Goal: Information Seeking & Learning: Learn about a topic

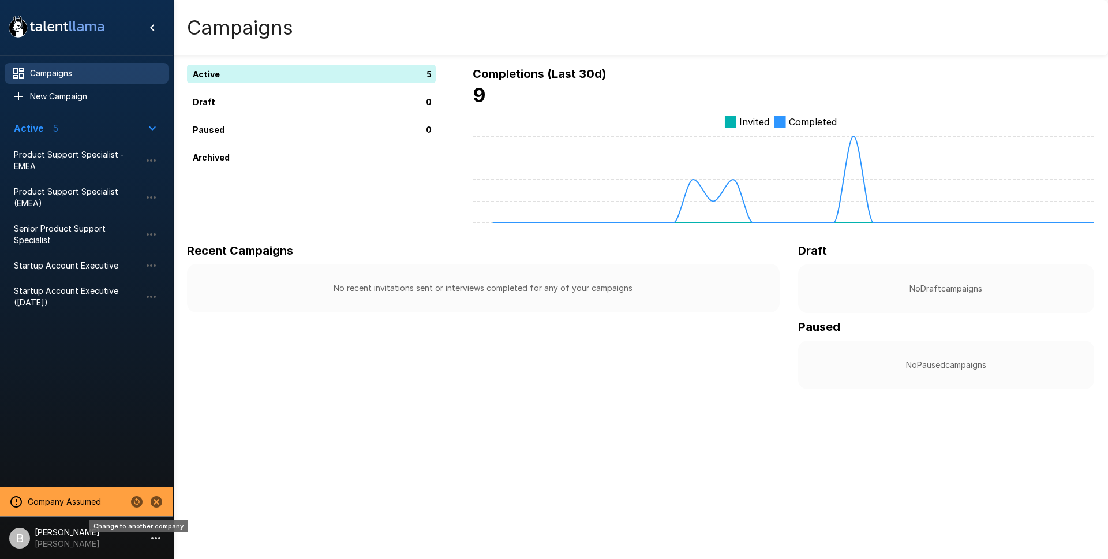
click at [138, 499] on icon "Change to another company" at bounding box center [137, 502] width 12 height 12
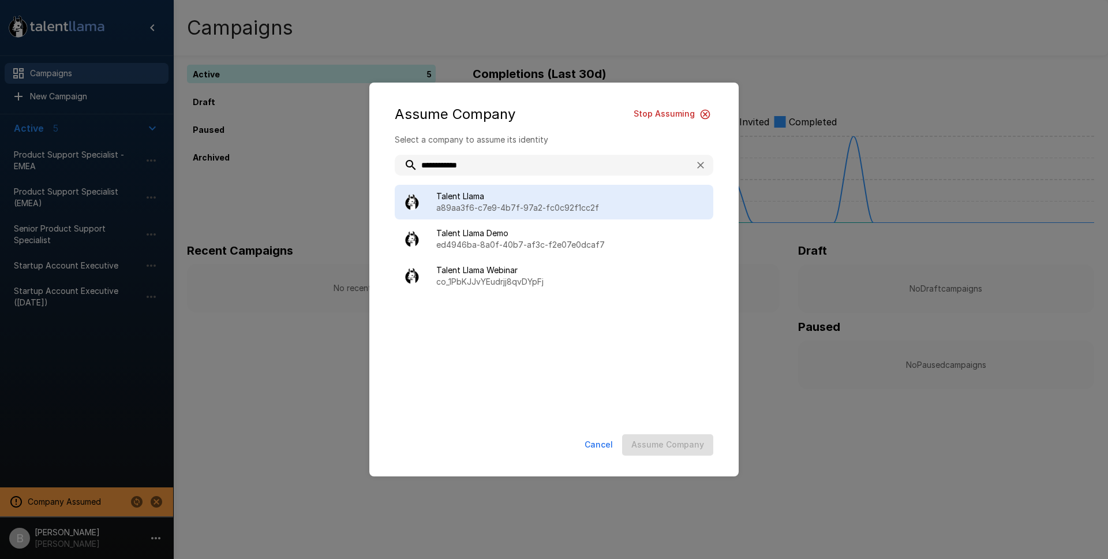
type input "**********"
click at [565, 200] on span "Talent Llama" at bounding box center [570, 196] width 268 height 12
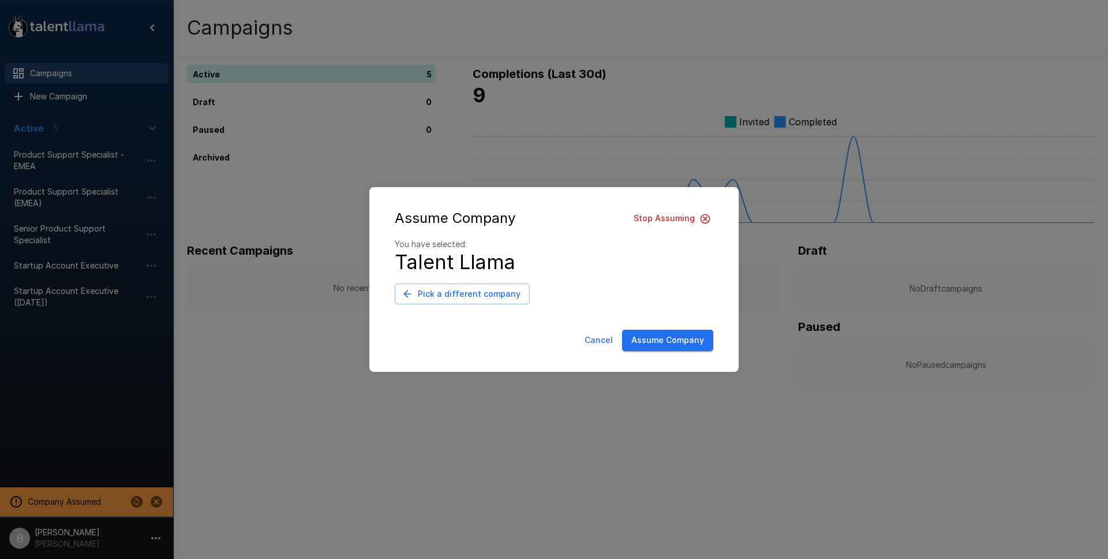
click at [671, 350] on button "Assume Company" at bounding box center [667, 339] width 91 height 21
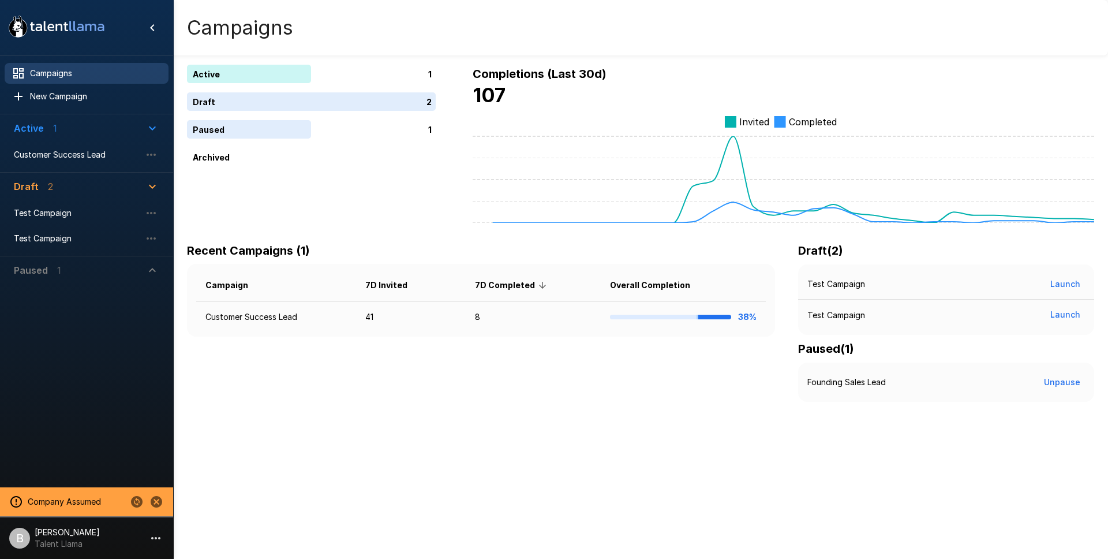
click at [78, 553] on li "B Ben Chaikin Talent Llama" at bounding box center [86, 535] width 173 height 37
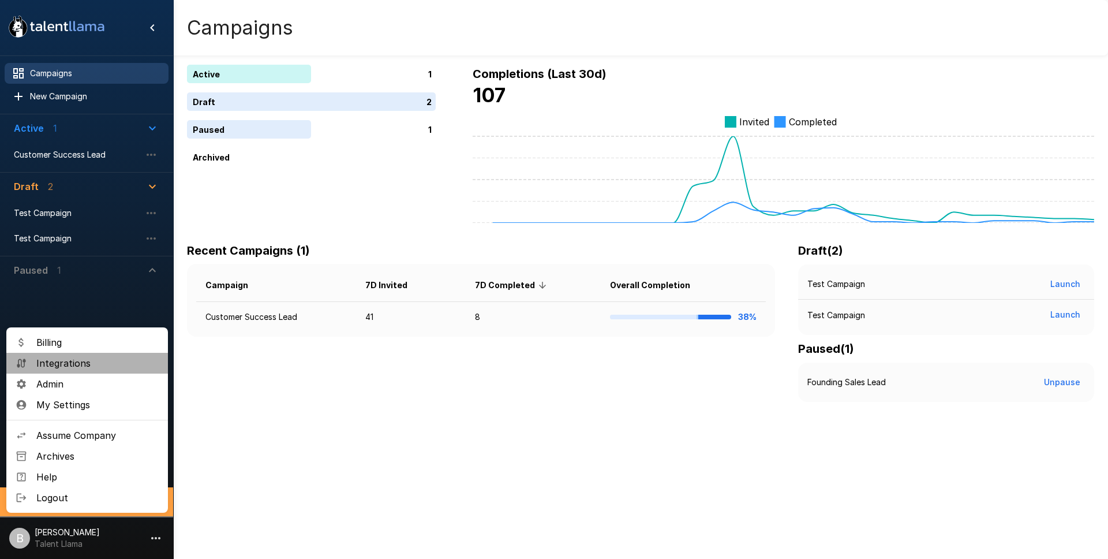
click at [80, 362] on span "Integrations" at bounding box center [97, 363] width 122 height 14
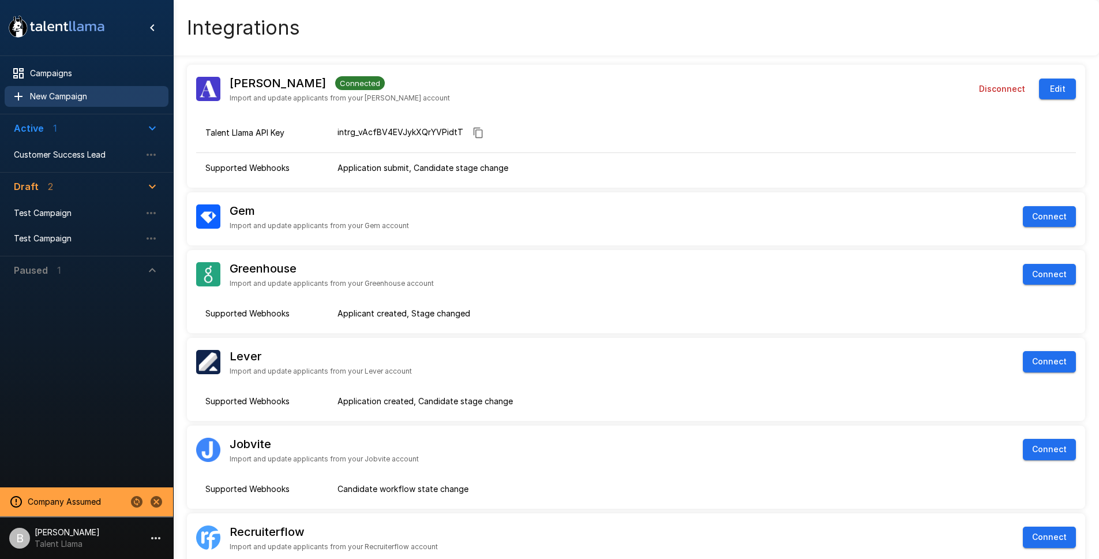
click at [69, 99] on span "New Campaign" at bounding box center [94, 97] width 129 height 12
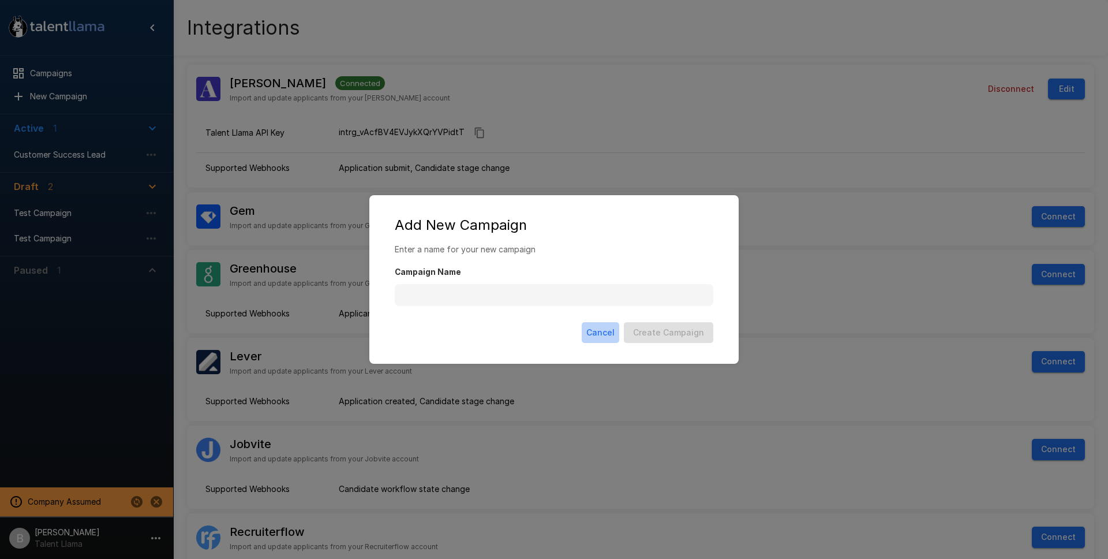
click at [595, 331] on button "Cancel" at bounding box center [601, 332] width 38 height 21
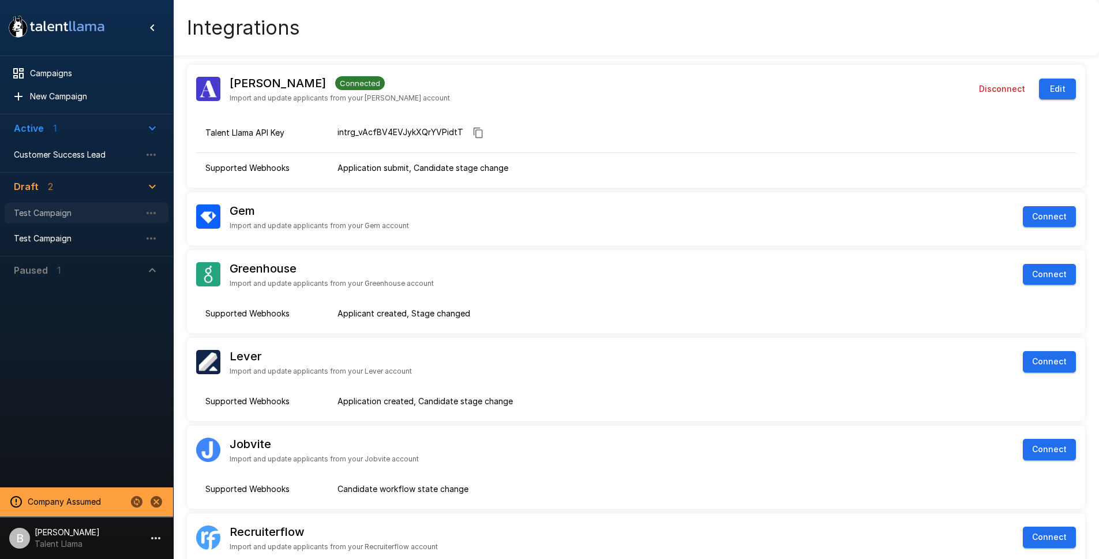
click at [78, 211] on span "Test Campaign" at bounding box center [77, 213] width 127 height 12
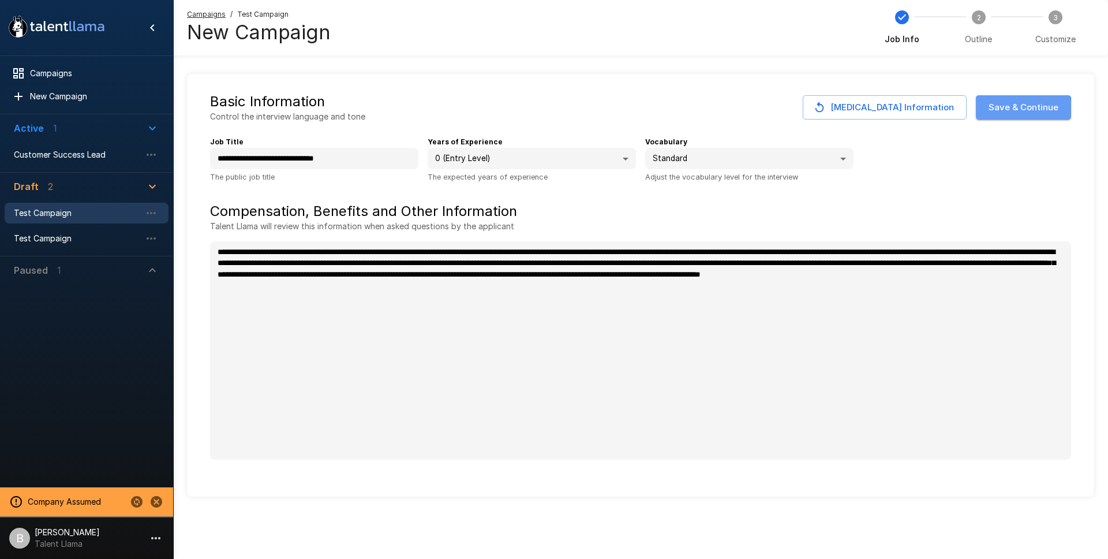
click at [1015, 109] on button "Save & Continue" at bounding box center [1023, 107] width 95 height 24
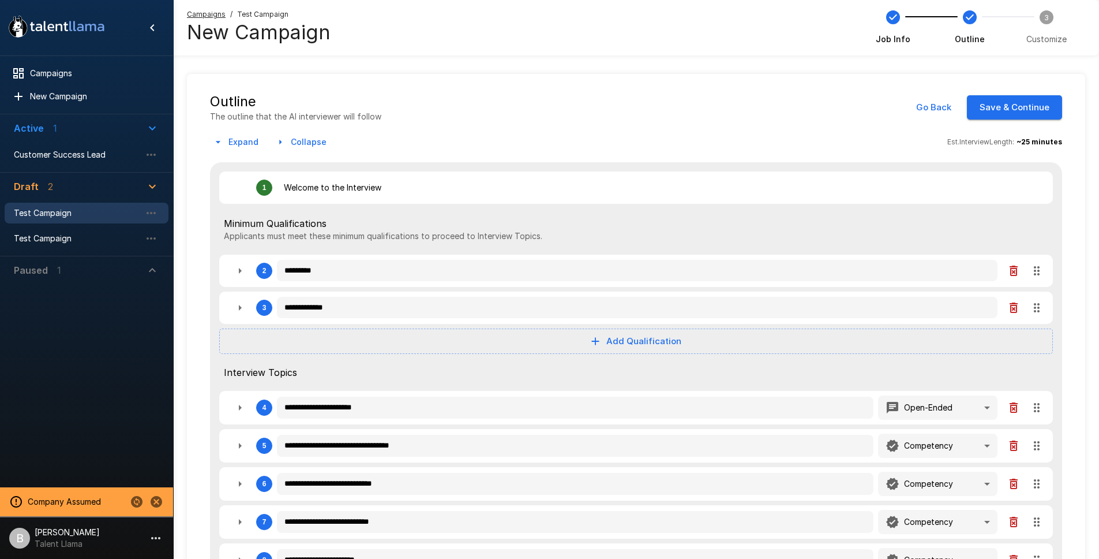
click at [1003, 109] on button "Save & Continue" at bounding box center [1014, 107] width 95 height 24
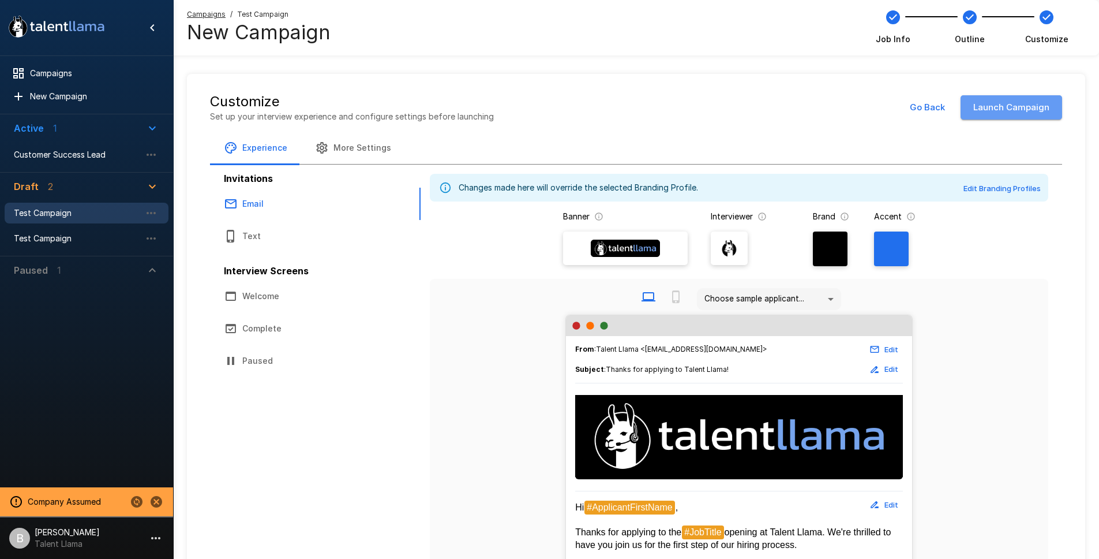
click at [1002, 103] on button "Launch Campaign" at bounding box center [1012, 107] width 102 height 24
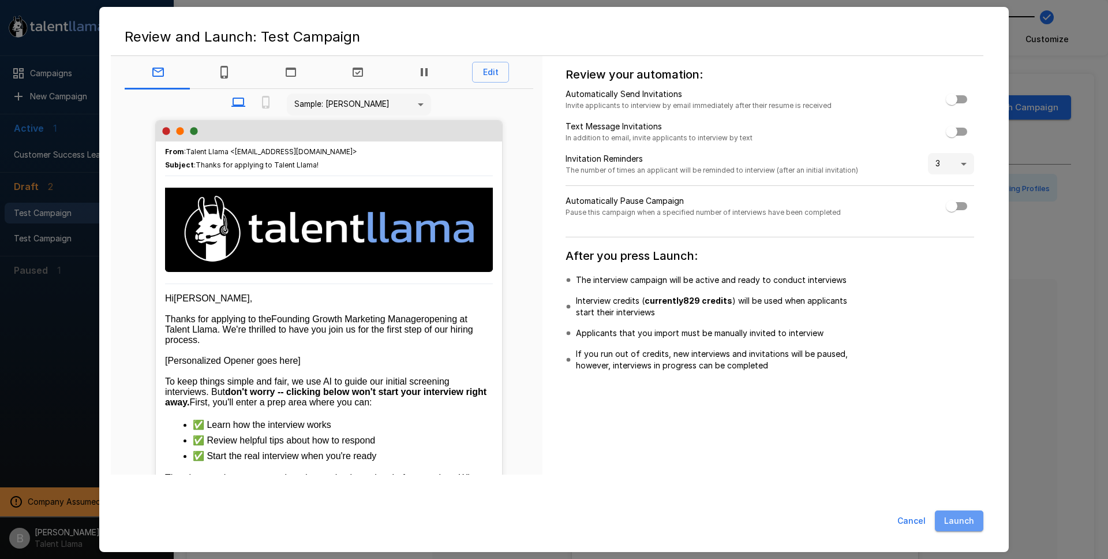
click at [954, 521] on button "Launch" at bounding box center [959, 520] width 48 height 21
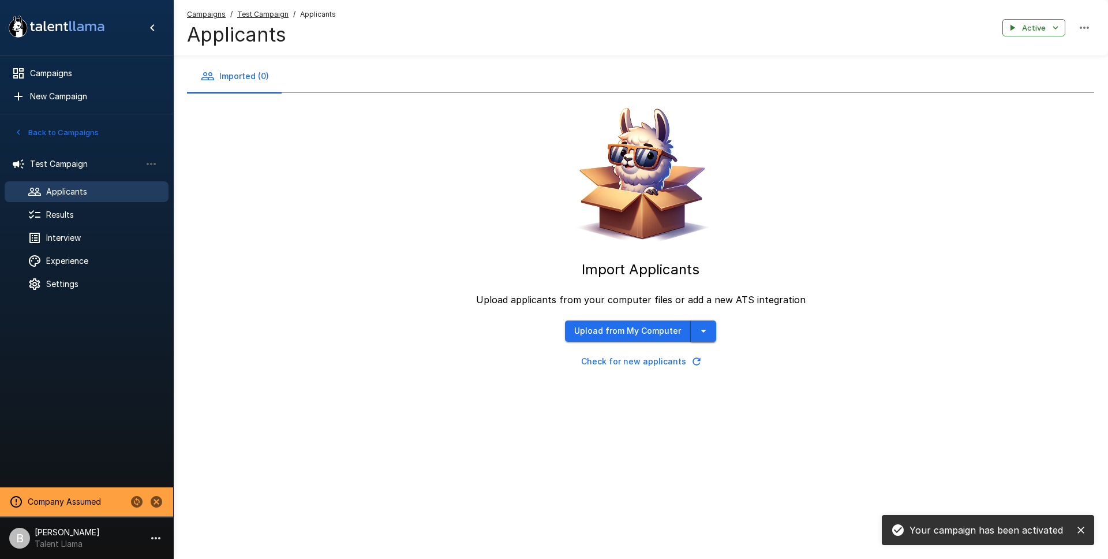
click at [698, 336] on icon "button" at bounding box center [703, 331] width 14 height 14
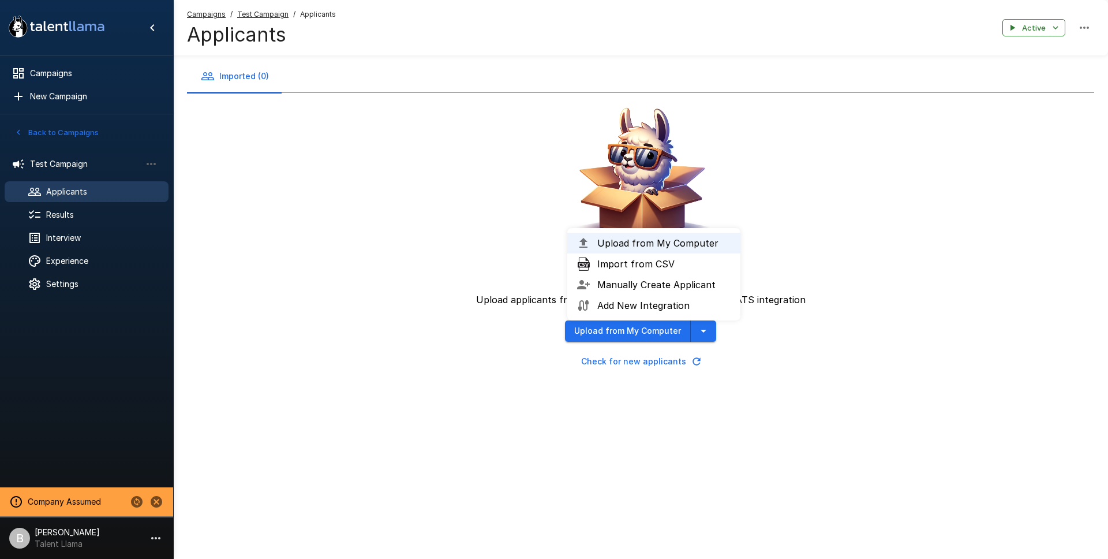
click at [392, 238] on div "Import Applicants Upload applicants from your computer files or add a new ATS i…" at bounding box center [640, 232] width 907 height 279
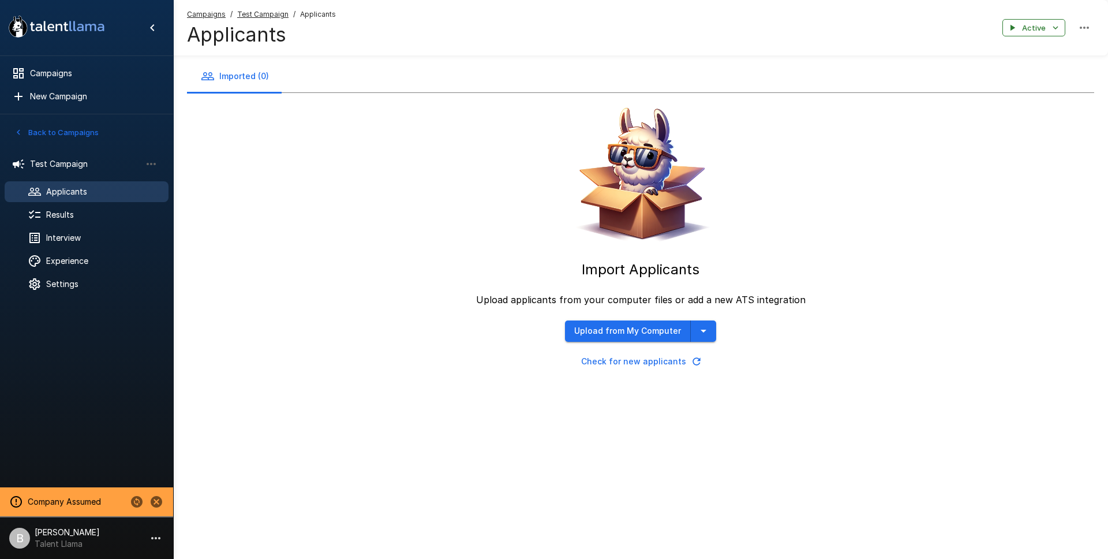
click at [50, 546] on p "Talent Llama" at bounding box center [67, 544] width 65 height 12
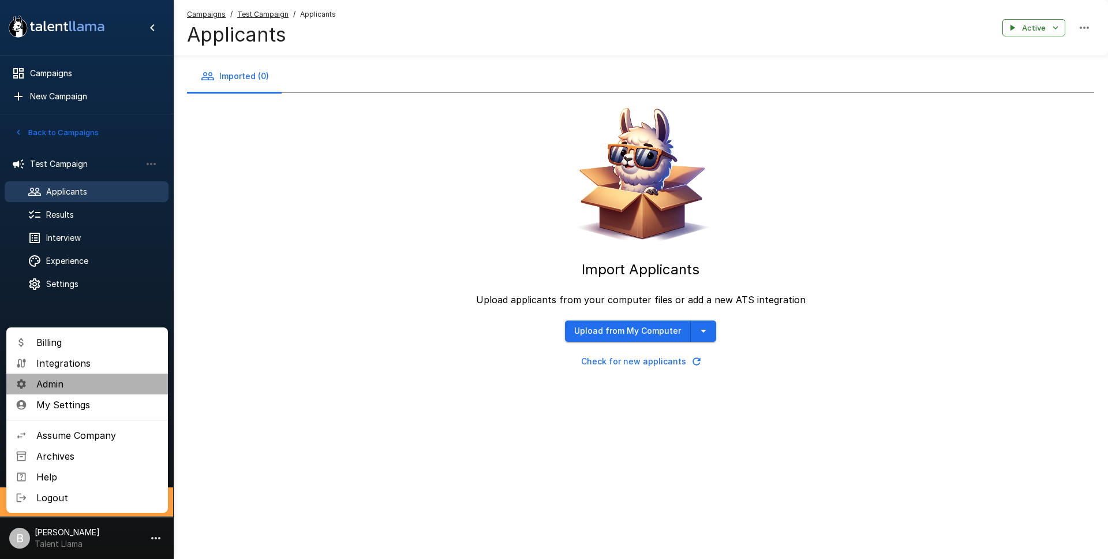
click at [78, 379] on span "Admin" at bounding box center [97, 384] width 122 height 14
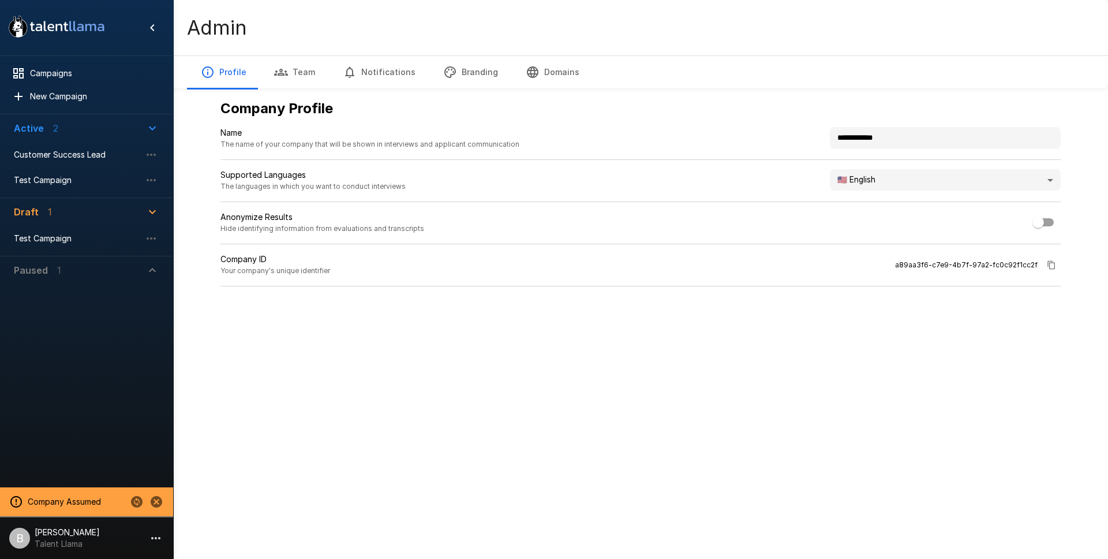
click at [93, 556] on ul "Company Assumed B Ben Chaikin Talent Llama" at bounding box center [86, 520] width 173 height 76
click at [56, 548] on p "Talent Llama" at bounding box center [67, 544] width 65 height 12
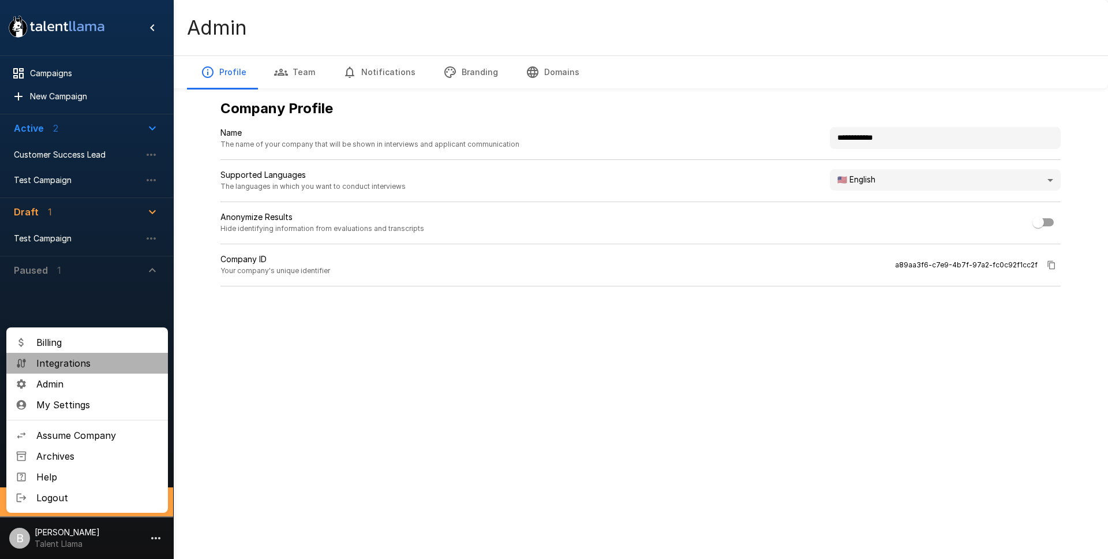
click at [77, 359] on span "Integrations" at bounding box center [97, 363] width 122 height 14
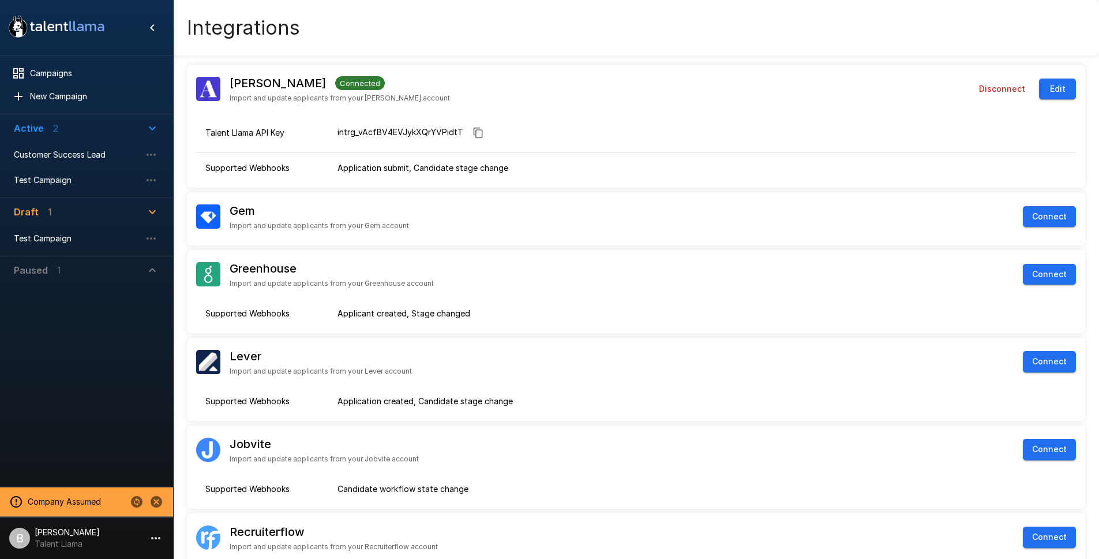
click at [58, 545] on p "Talent Llama" at bounding box center [67, 544] width 65 height 12
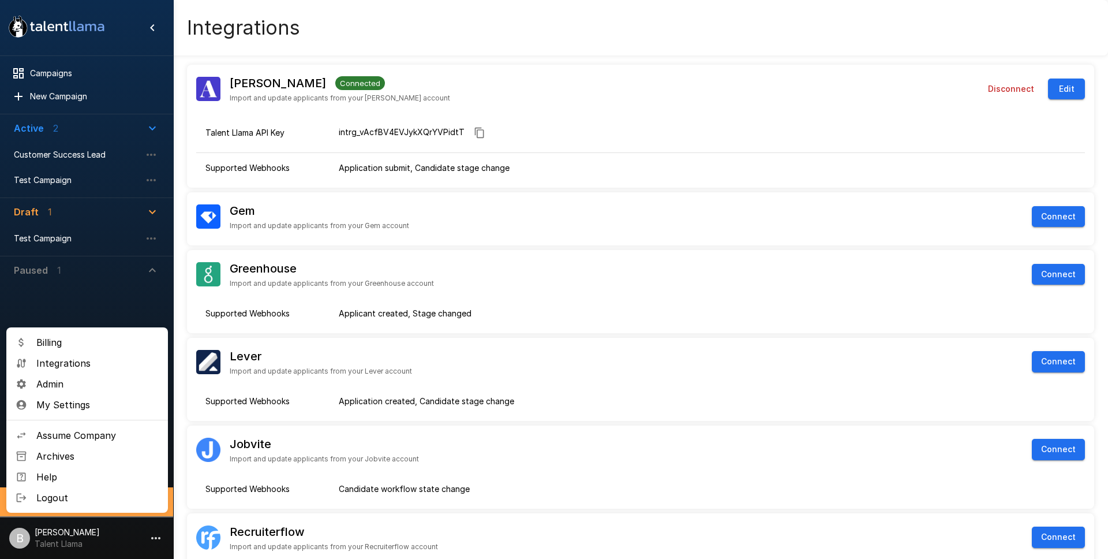
click at [80, 386] on span "Admin" at bounding box center [97, 384] width 122 height 14
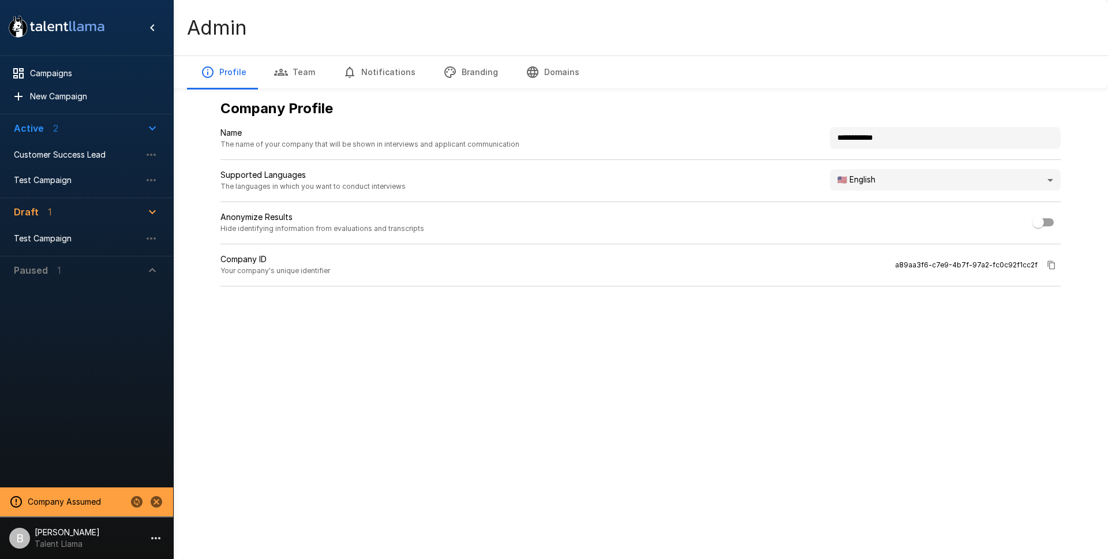
click at [69, 536] on p "[PERSON_NAME]" at bounding box center [67, 532] width 65 height 12
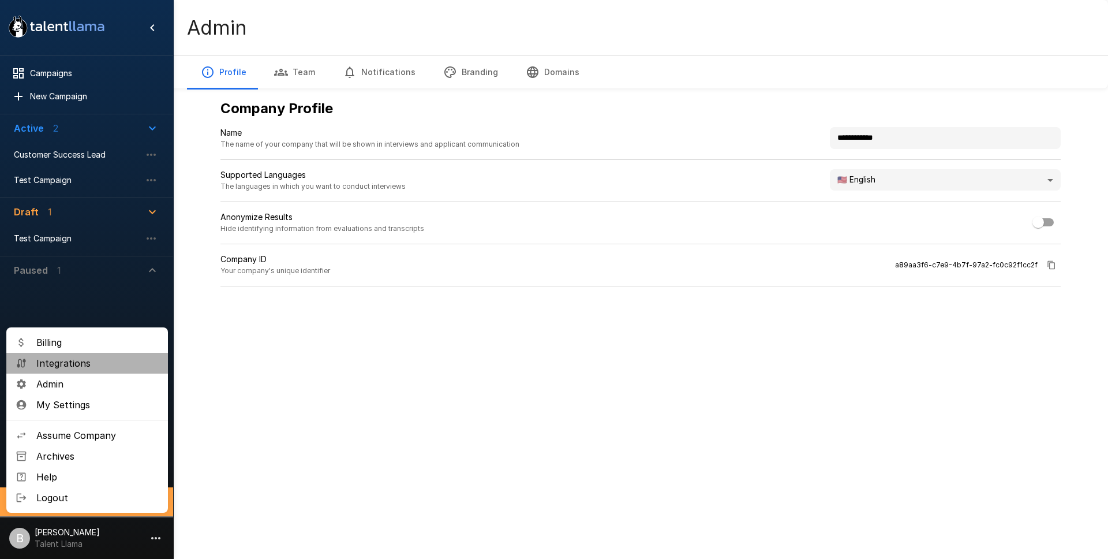
click at [74, 358] on span "Integrations" at bounding box center [97, 363] width 122 height 14
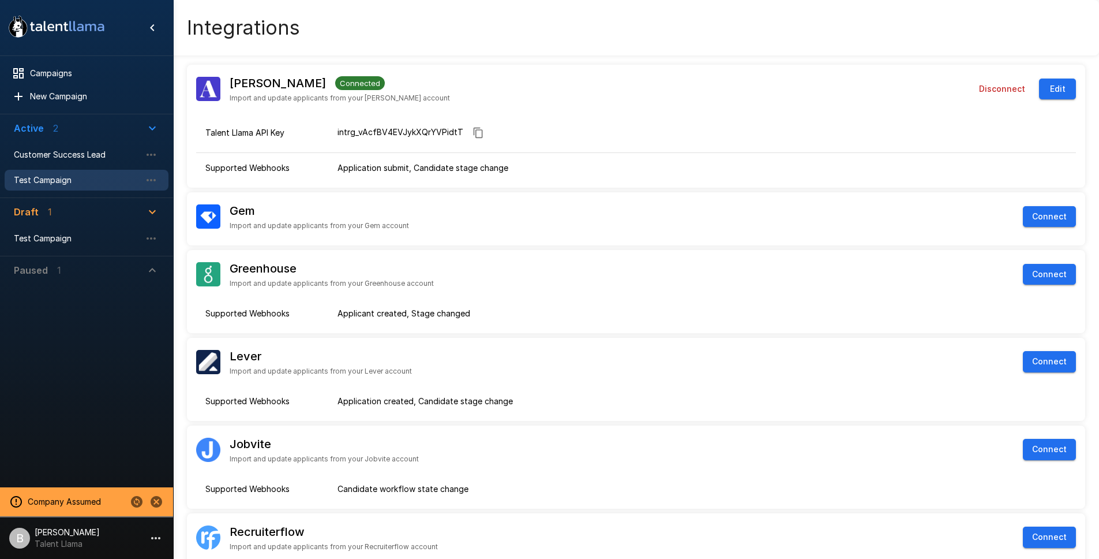
click at [66, 183] on span "Test Campaign" at bounding box center [77, 180] width 127 height 12
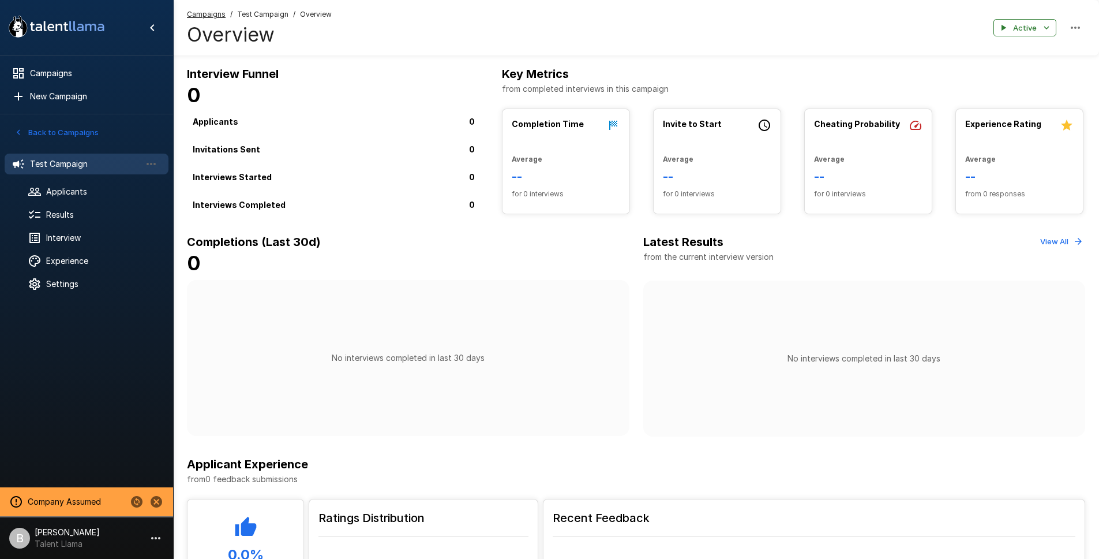
click at [257, 17] on span "Test Campaign" at bounding box center [262, 15] width 51 height 12
click at [93, 198] on div "Applicants" at bounding box center [87, 191] width 164 height 21
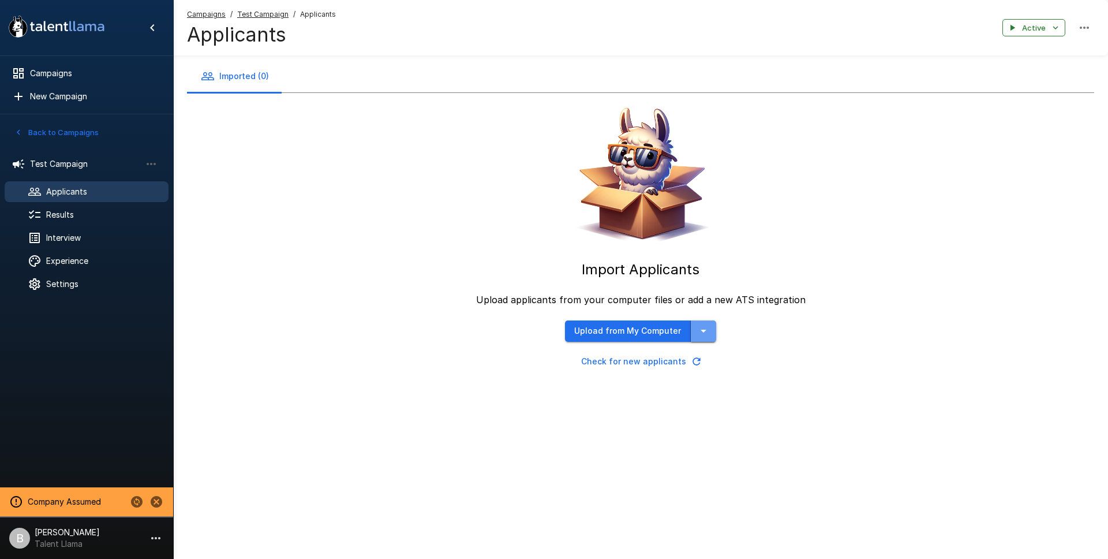
click at [710, 327] on button "button" at bounding box center [703, 330] width 25 height 21
click at [710, 336] on button "button" at bounding box center [703, 330] width 25 height 21
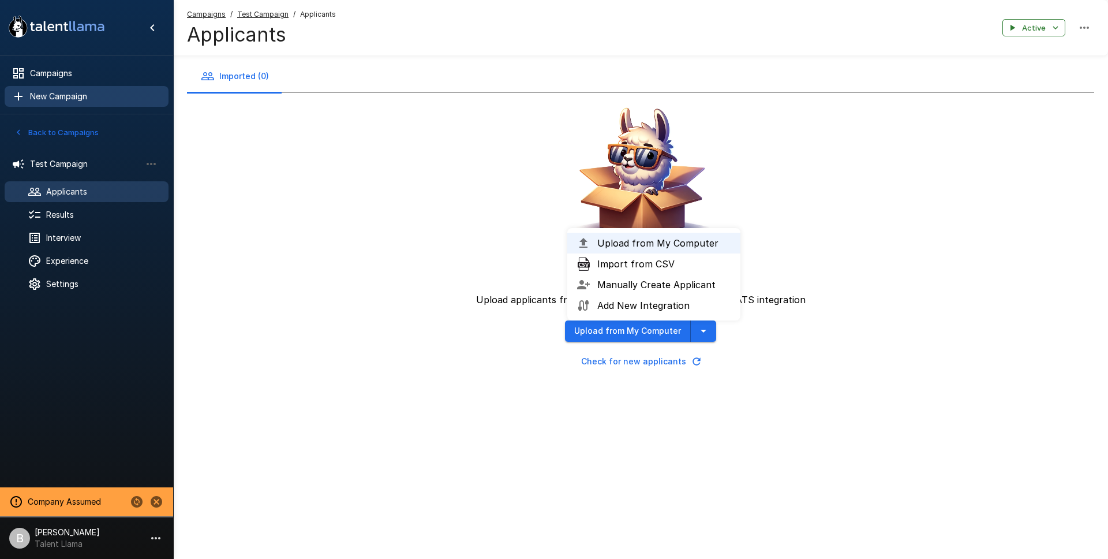
click at [69, 98] on span "New Campaign" at bounding box center [94, 97] width 129 height 12
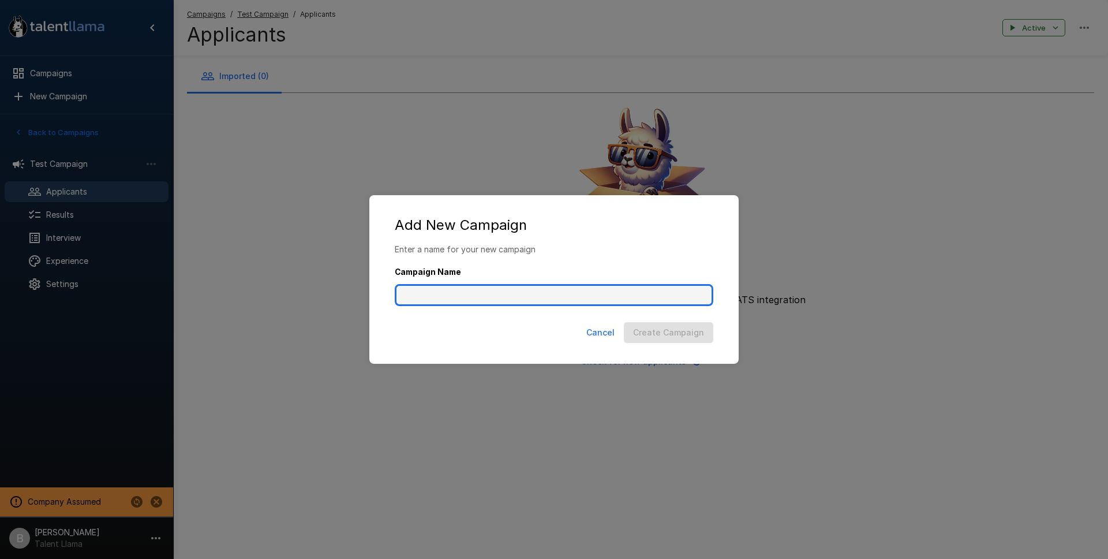
click at [505, 287] on input "Campaign Name" at bounding box center [554, 295] width 318 height 22
type input "**********"
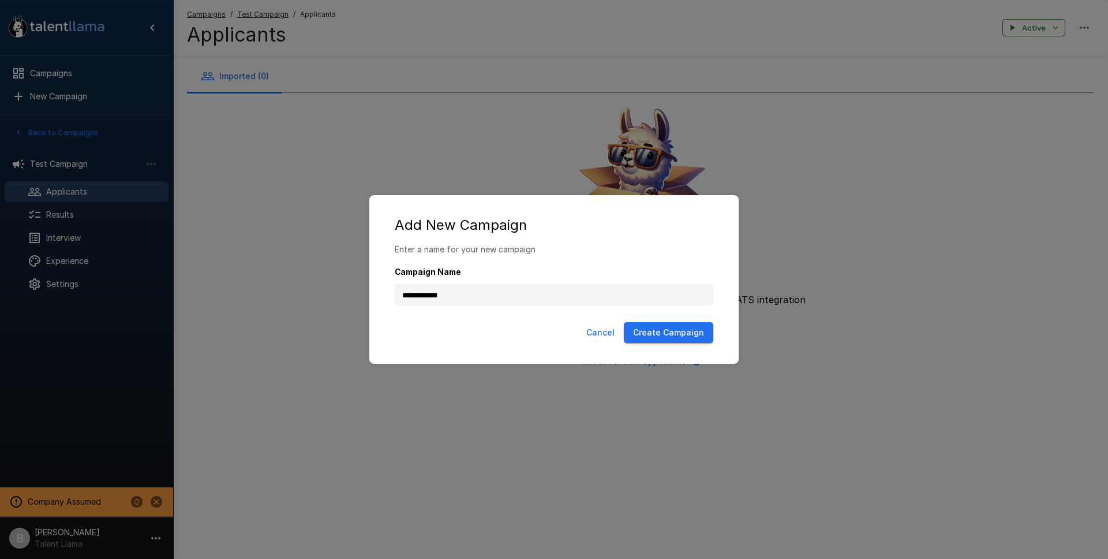
click at [653, 344] on div "Cancel Create Campaign" at bounding box center [554, 334] width 346 height 35
click at [664, 328] on button "Create Campaign" at bounding box center [668, 332] width 89 height 21
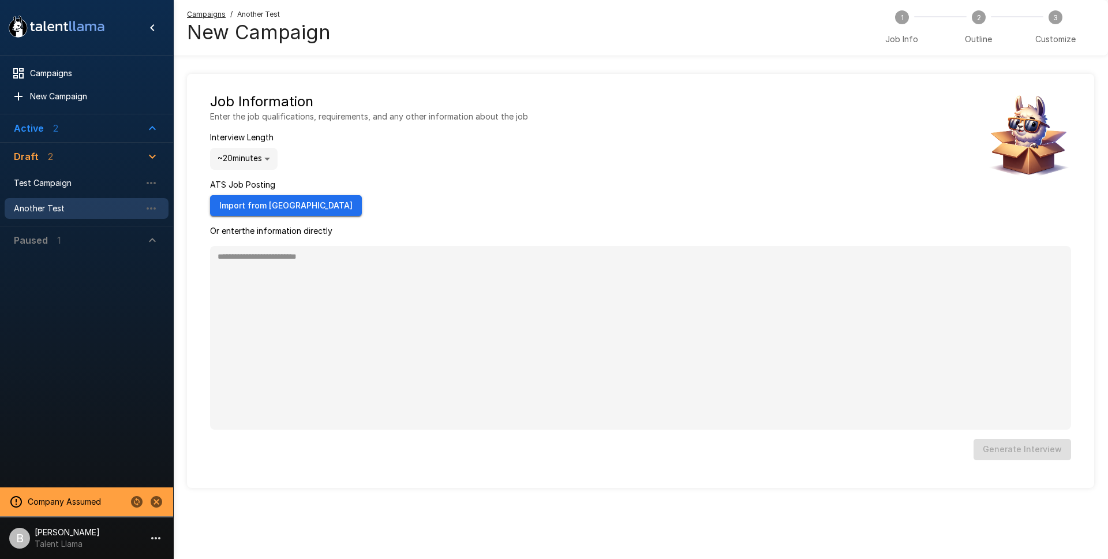
click at [254, 206] on button "Import from [GEOGRAPHIC_DATA]" at bounding box center [286, 205] width 152 height 21
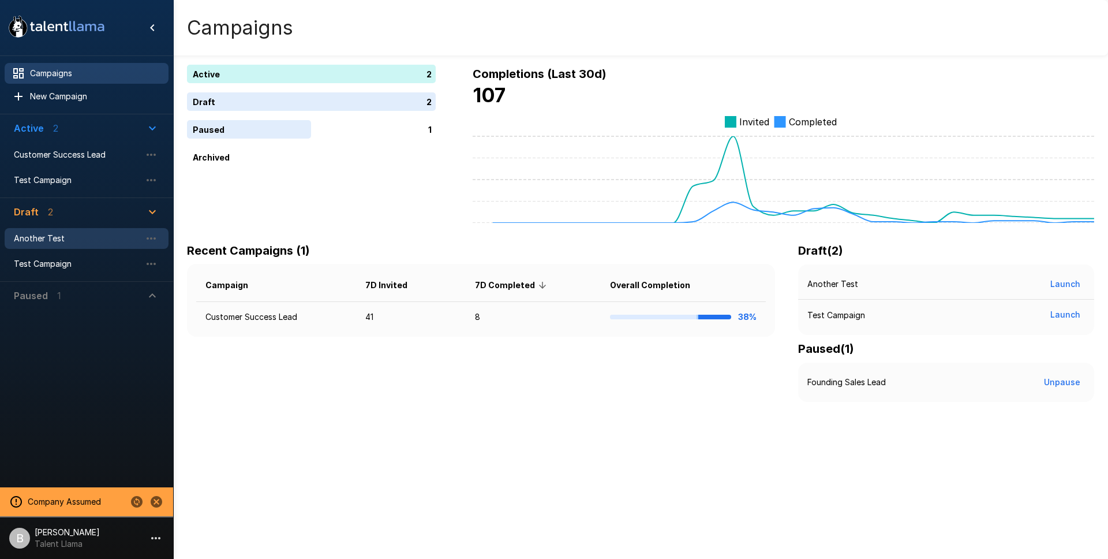
click at [70, 241] on span "Another Test" at bounding box center [77, 239] width 127 height 12
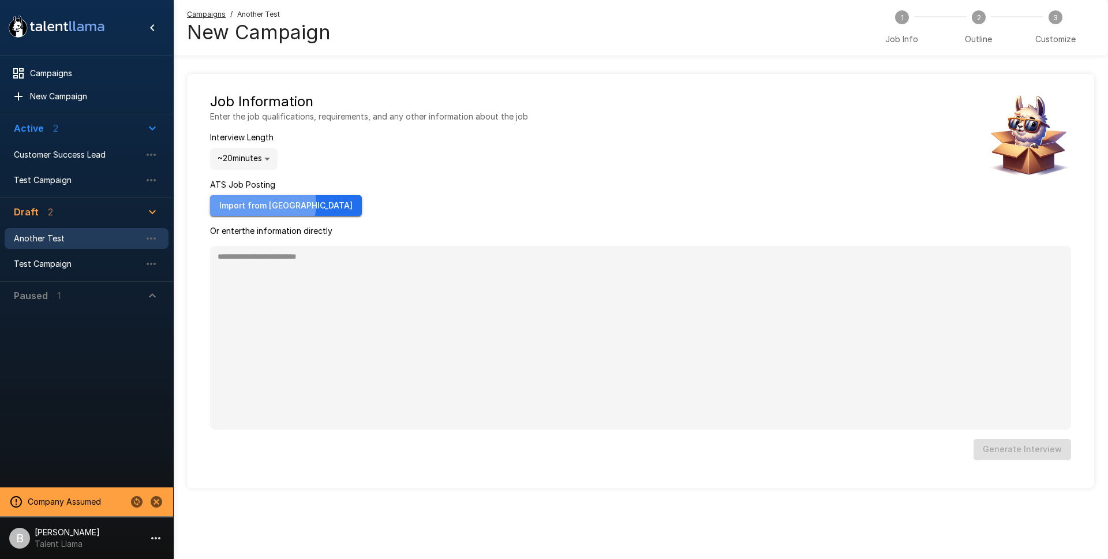
click at [262, 204] on button "Import from Ashby" at bounding box center [286, 205] width 152 height 21
click at [278, 204] on button "Import from Ashby" at bounding box center [286, 205] width 152 height 21
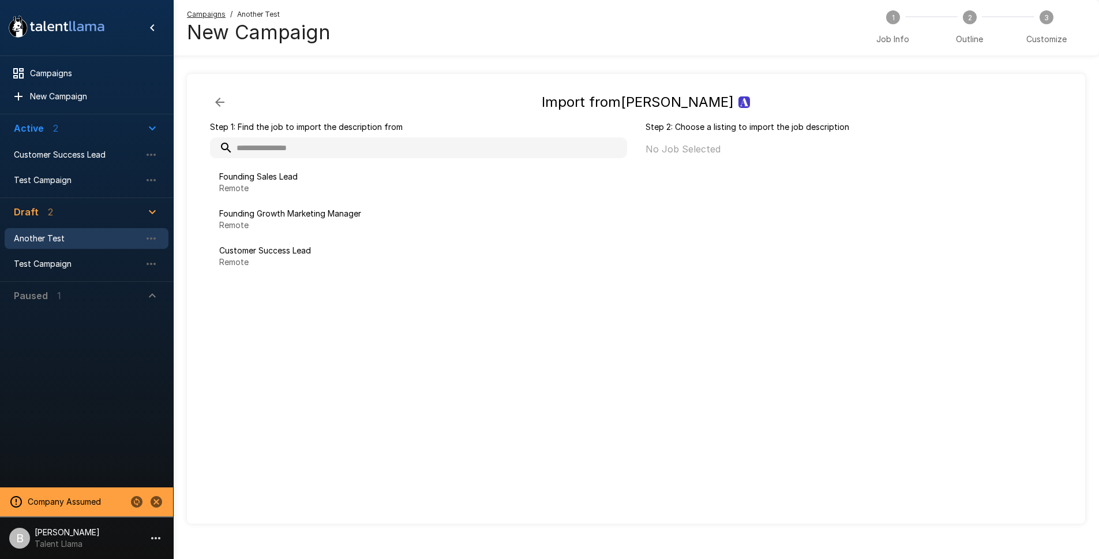
click at [69, 430] on div at bounding box center [86, 395] width 173 height 173
click at [60, 152] on span "Customer Success Lead" at bounding box center [77, 155] width 127 height 12
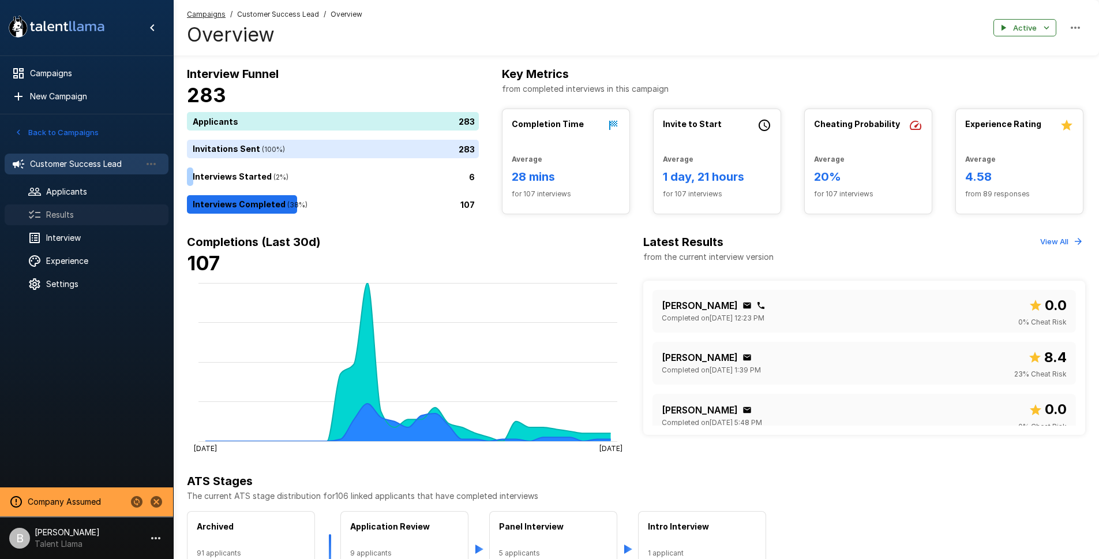
click at [66, 209] on span "Results" at bounding box center [102, 215] width 113 height 12
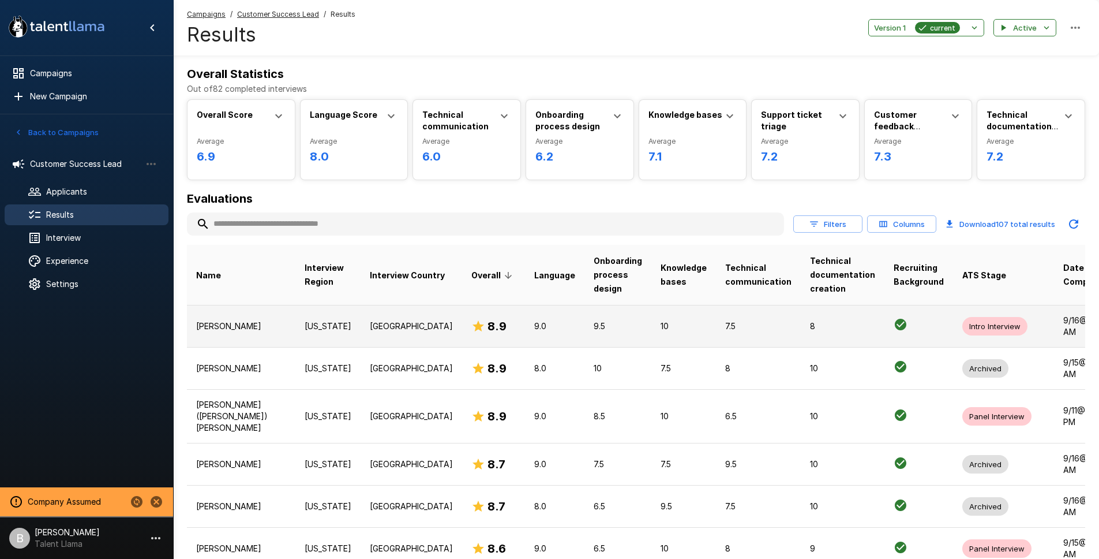
click at [295, 341] on td "[US_STATE]" at bounding box center [327, 326] width 65 height 42
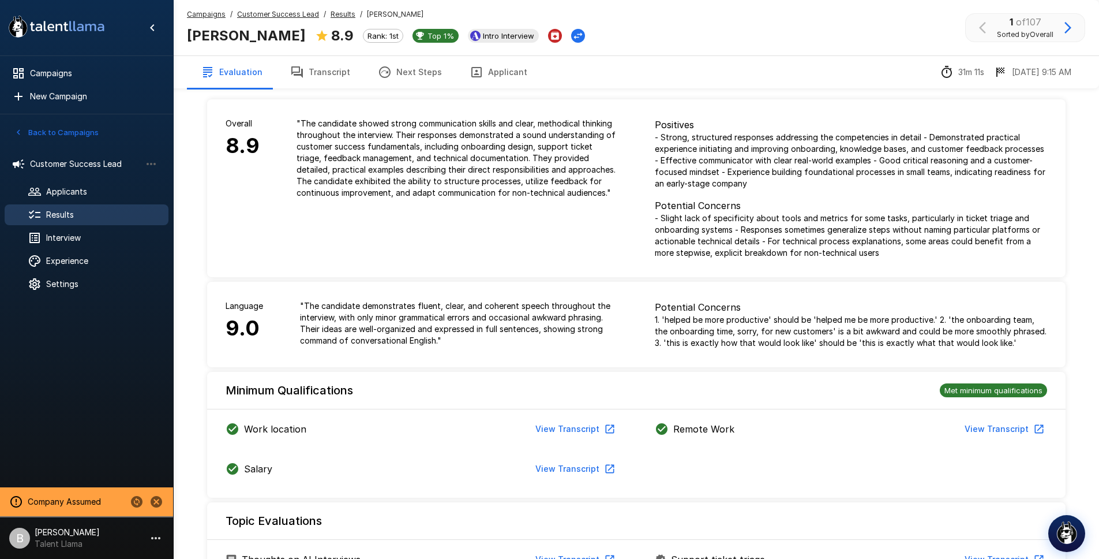
click at [502, 73] on button "Applicant" at bounding box center [498, 72] width 85 height 32
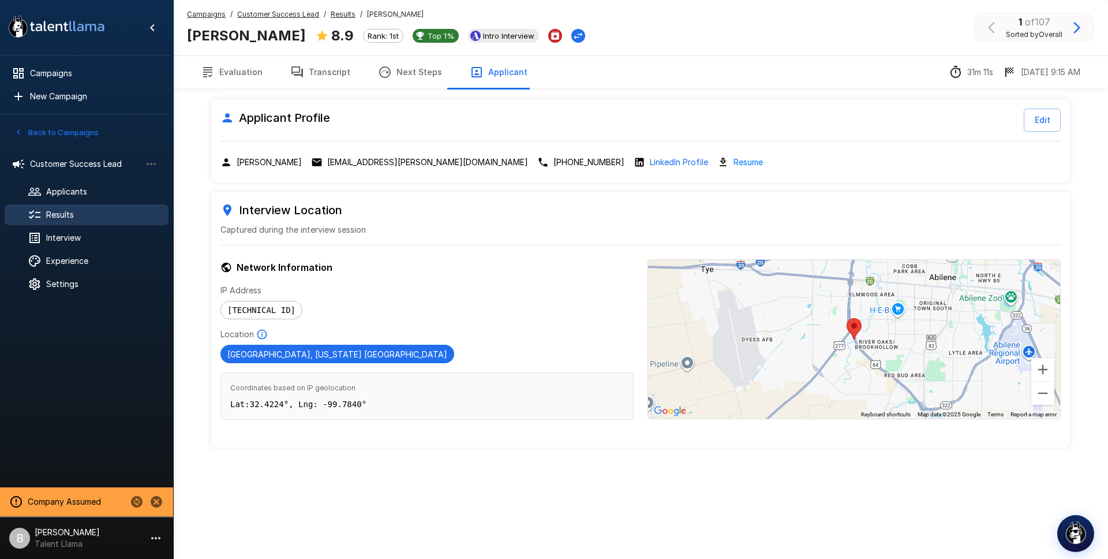
click at [344, 11] on u "Results" at bounding box center [343, 14] width 25 height 9
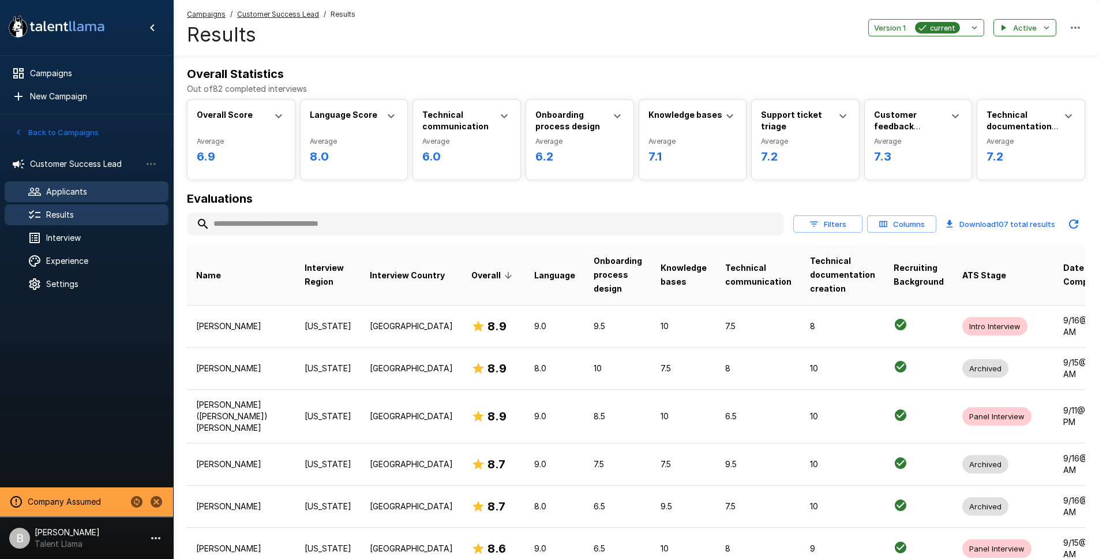
click at [86, 194] on span "Applicants" at bounding box center [102, 192] width 113 height 12
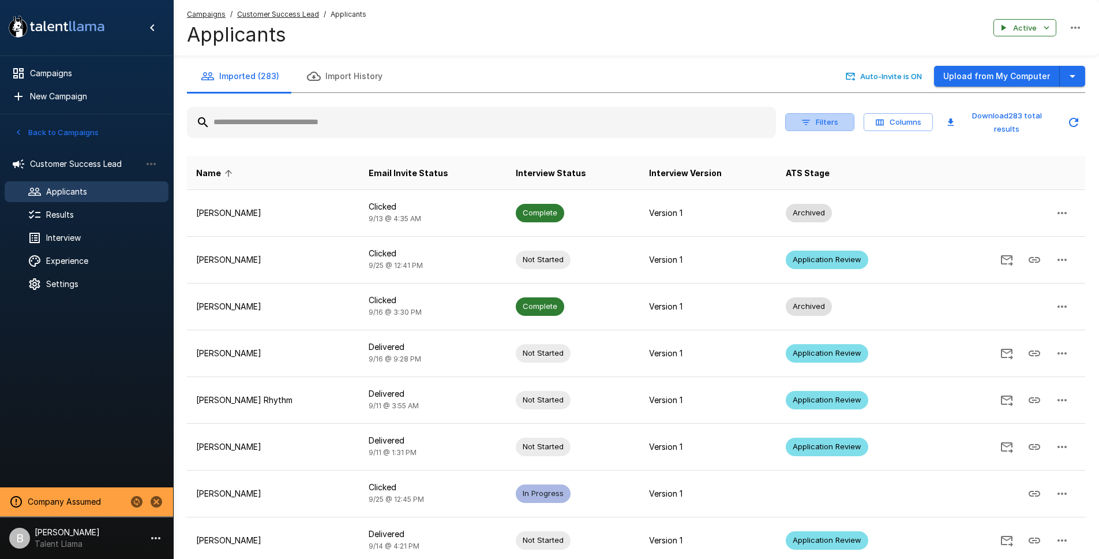
click at [816, 129] on button "Filters" at bounding box center [819, 122] width 69 height 18
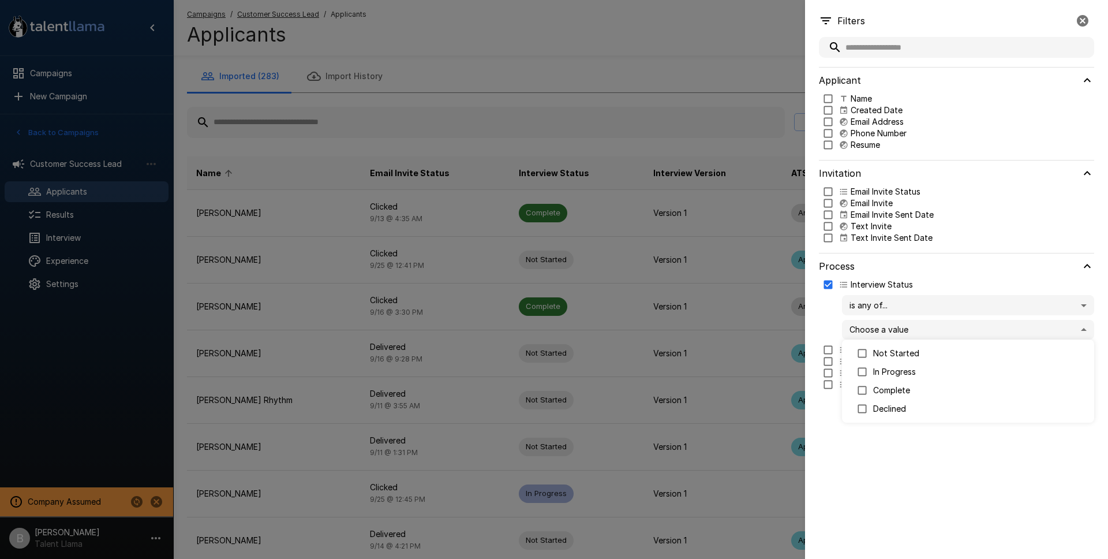
click at [896, 326] on body ".st0{fill:#FFFFFF;} .st1{fill:#76a4ed;} Campaigns New Campaign Active 2 Custome…" at bounding box center [558, 279] width 1116 height 559
click at [894, 389] on p "Complete" at bounding box center [979, 390] width 212 height 12
type input "********"
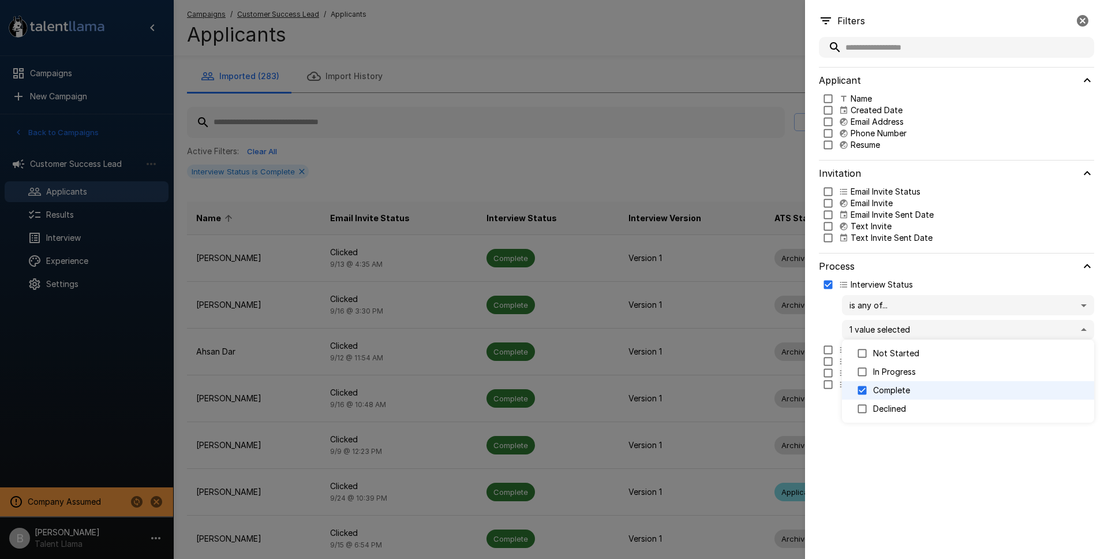
click at [698, 103] on div at bounding box center [554, 279] width 1108 height 559
click at [760, 69] on div at bounding box center [554, 279] width 1108 height 559
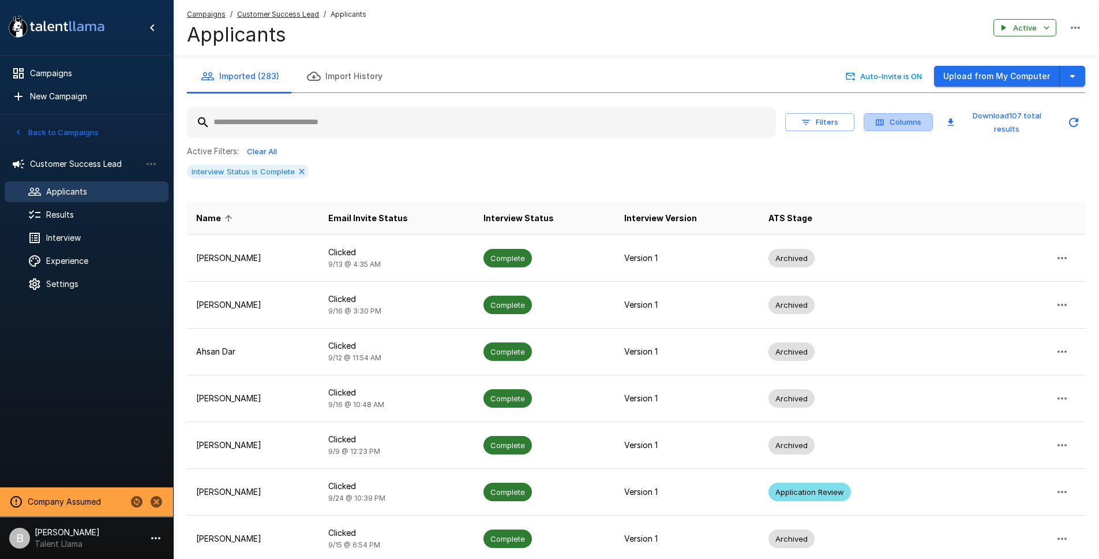
click at [898, 121] on button "Columns" at bounding box center [898, 122] width 69 height 18
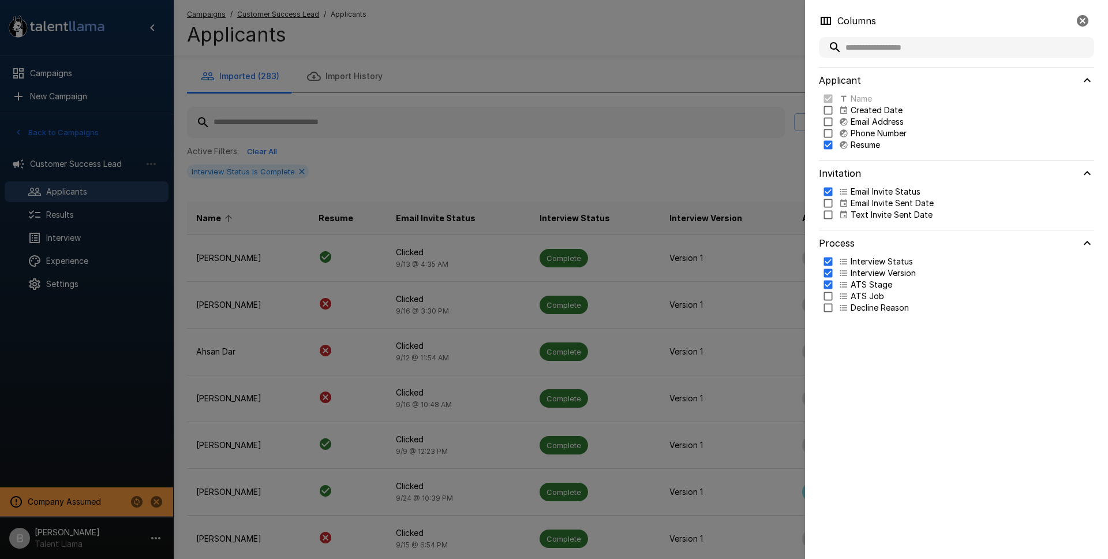
click at [478, 49] on div at bounding box center [554, 279] width 1108 height 559
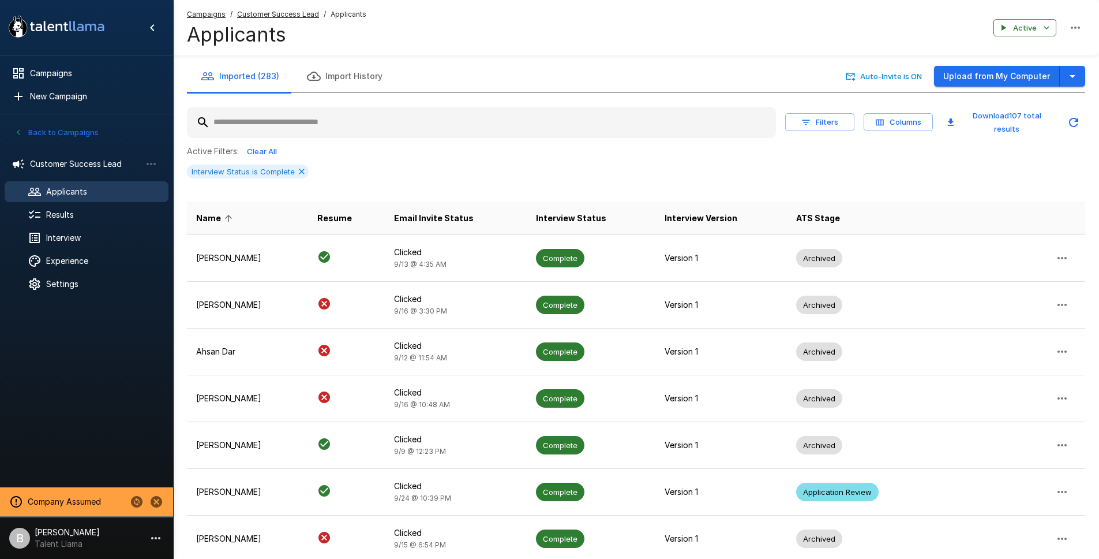
click at [815, 119] on button "Filters" at bounding box center [819, 122] width 69 height 18
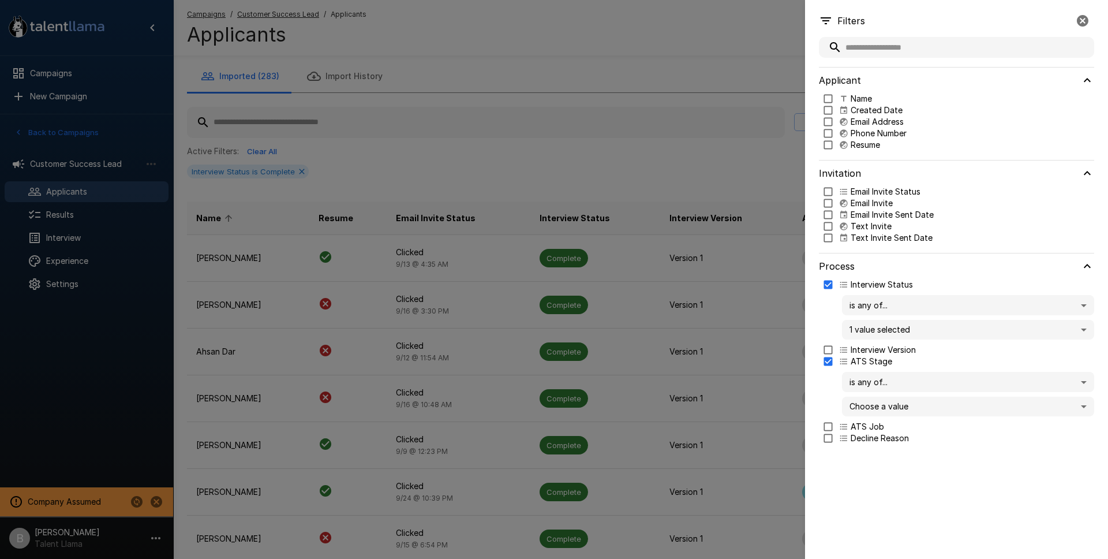
click at [902, 383] on body ".st0{fill:#FFFFFF;} .st1{fill:#76a4ed;} Campaigns New Campaign Active 2 Custome…" at bounding box center [558, 279] width 1116 height 559
click at [902, 383] on div at bounding box center [554, 279] width 1108 height 559
click at [891, 402] on body ".st0{fill:#FFFFFF;} .st1{fill:#76a4ed;} Campaigns New Campaign Active 2 Custome…" at bounding box center [558, 279] width 1116 height 559
click at [904, 469] on p "Intro Interview" at bounding box center [979, 467] width 212 height 12
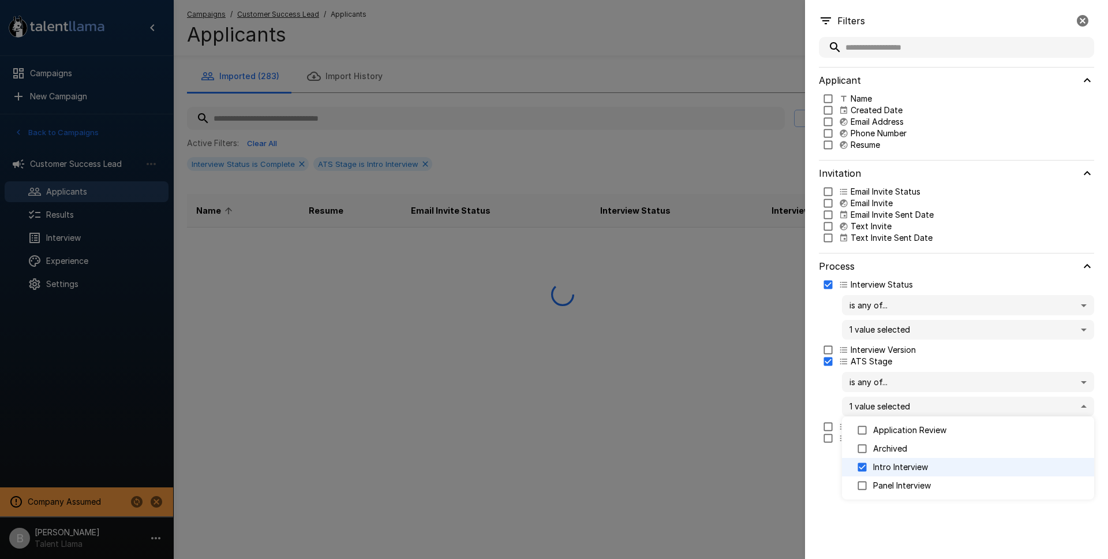
click at [903, 483] on p "Panel Interview" at bounding box center [979, 485] width 212 height 12
type input "**********"
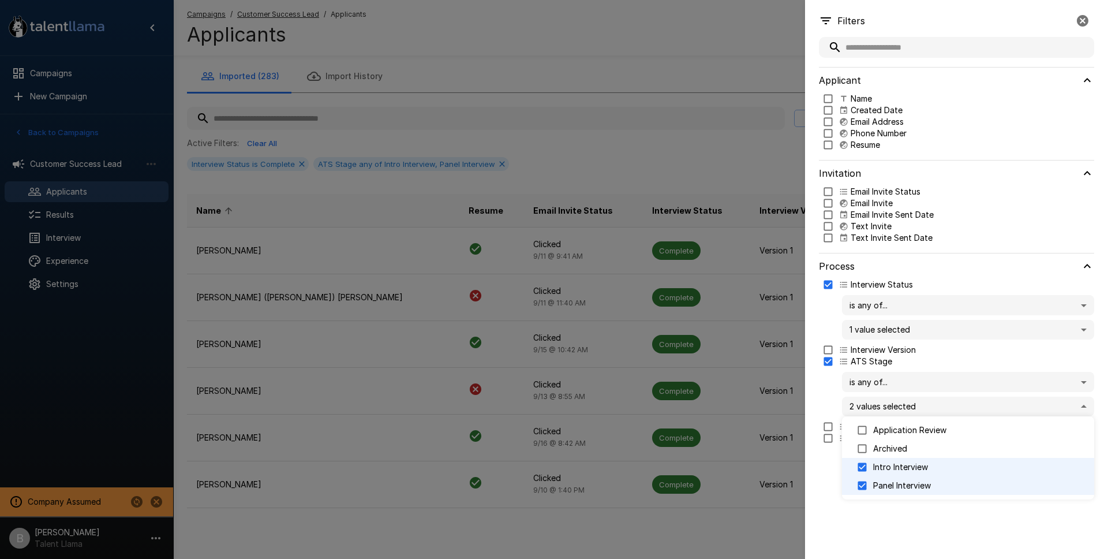
click at [579, 16] on div at bounding box center [554, 279] width 1108 height 559
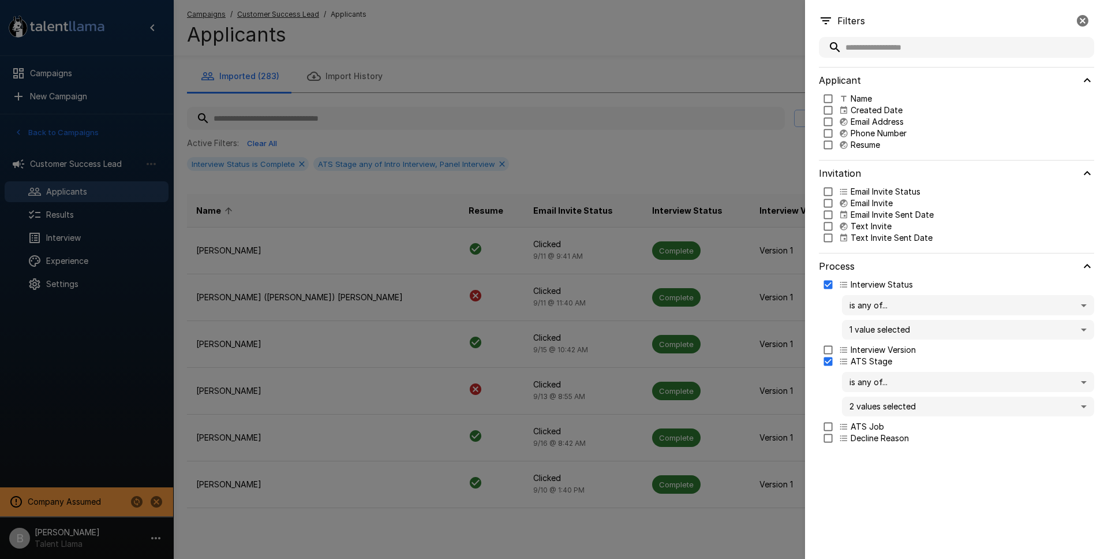
click at [283, 299] on div at bounding box center [554, 279] width 1108 height 559
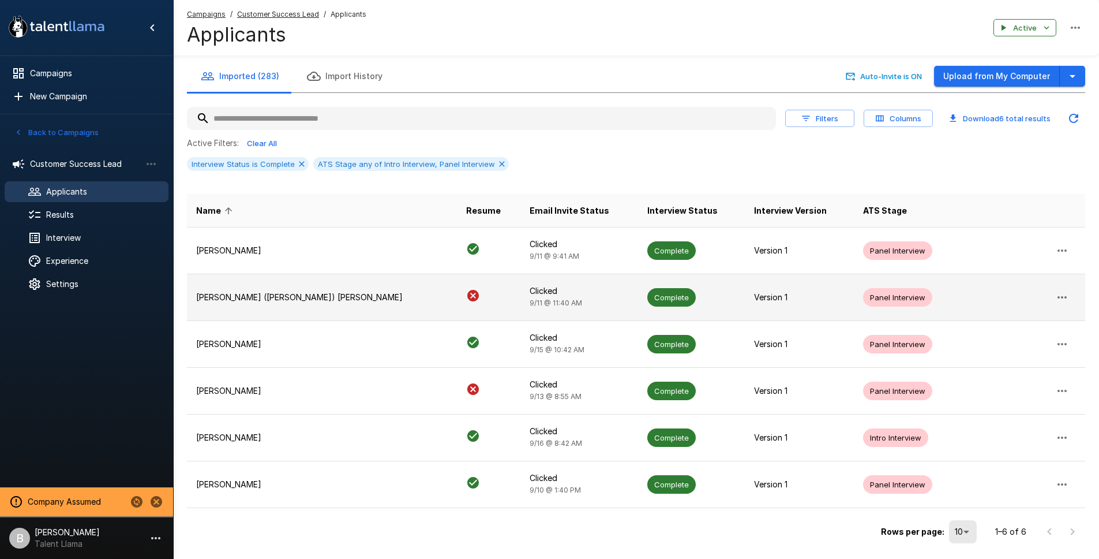
click at [296, 299] on p "[PERSON_NAME] ([PERSON_NAME]) [PERSON_NAME]" at bounding box center [322, 297] width 252 height 12
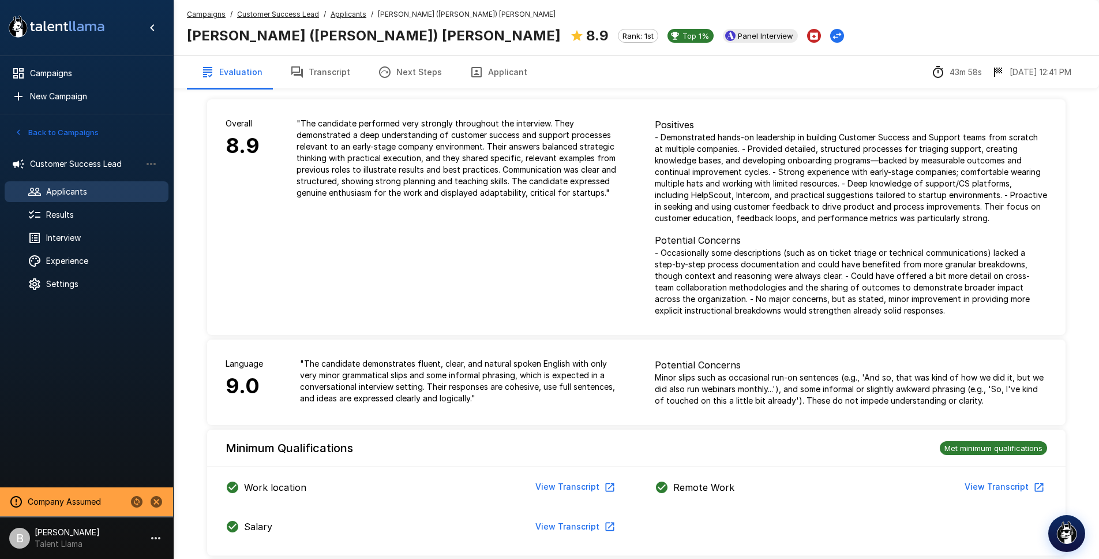
click at [657, 64] on div "Evaluation Transcript Next Steps Applicant 43m 58s 9/11 12:41 PM" at bounding box center [636, 71] width 926 height 33
click at [471, 70] on icon "button" at bounding box center [476, 72] width 10 height 10
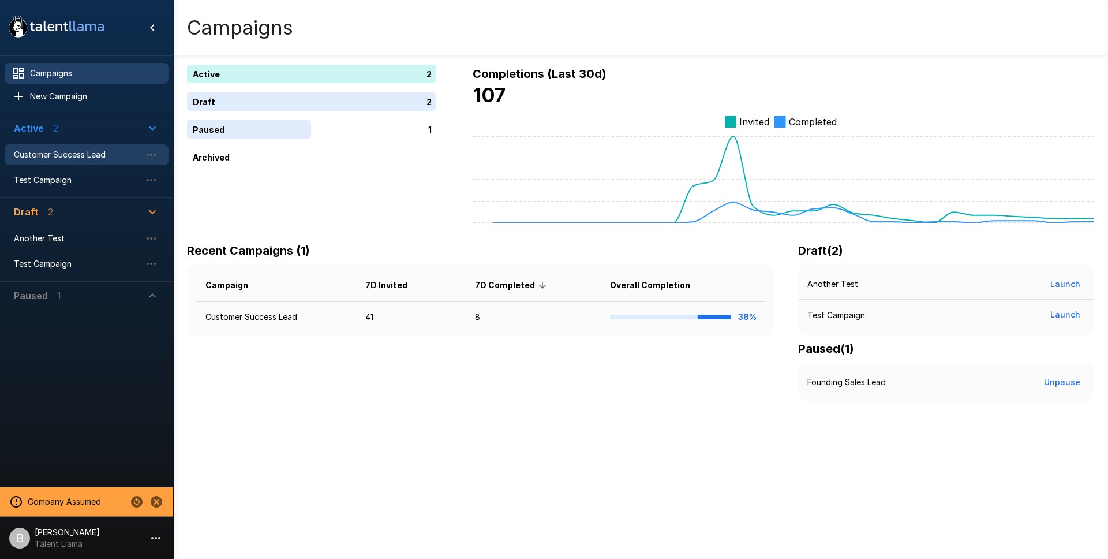
click at [57, 163] on div "Customer Success Lead" at bounding box center [87, 154] width 164 height 21
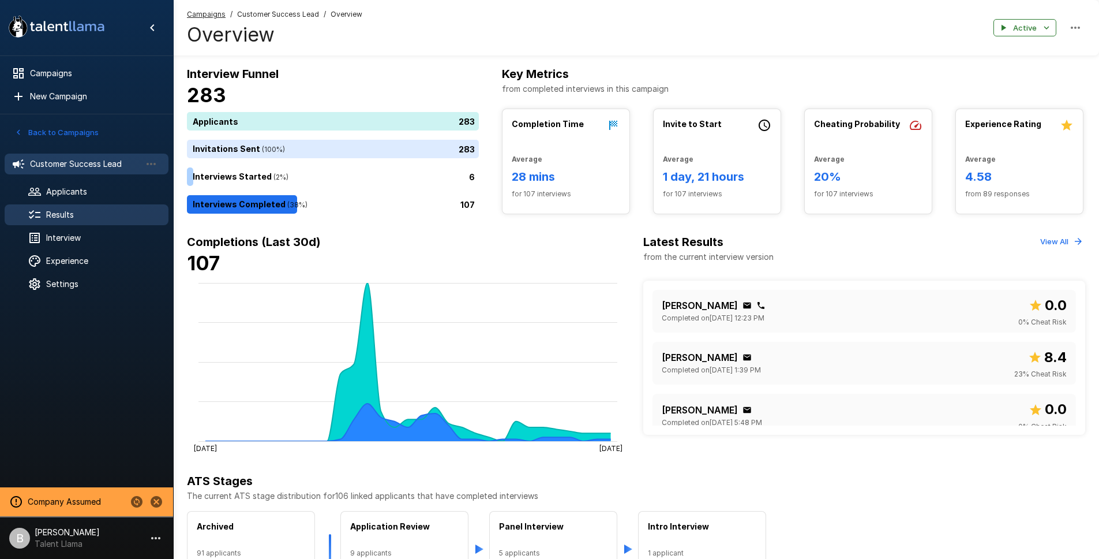
click at [76, 214] on span "Results" at bounding box center [102, 215] width 113 height 12
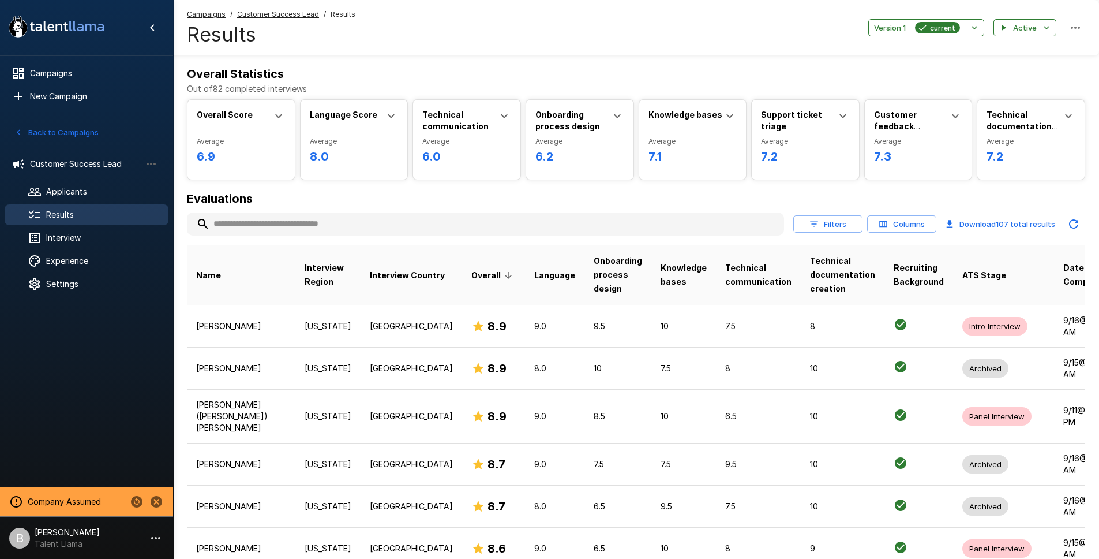
click at [256, 218] on input "text" at bounding box center [485, 223] width 597 height 21
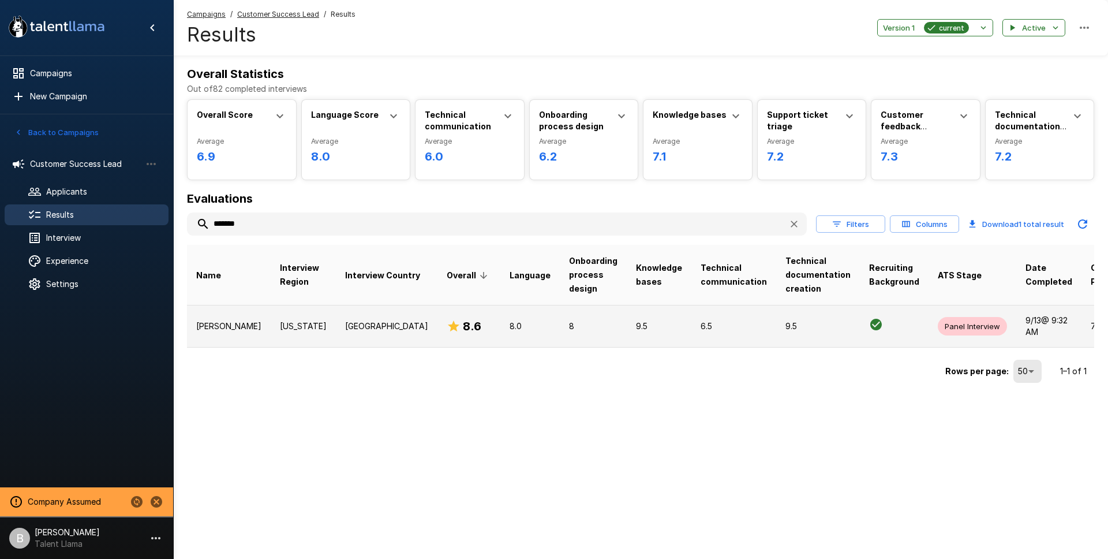
type input "*******"
click at [302, 327] on td "[US_STATE]" at bounding box center [303, 326] width 65 height 42
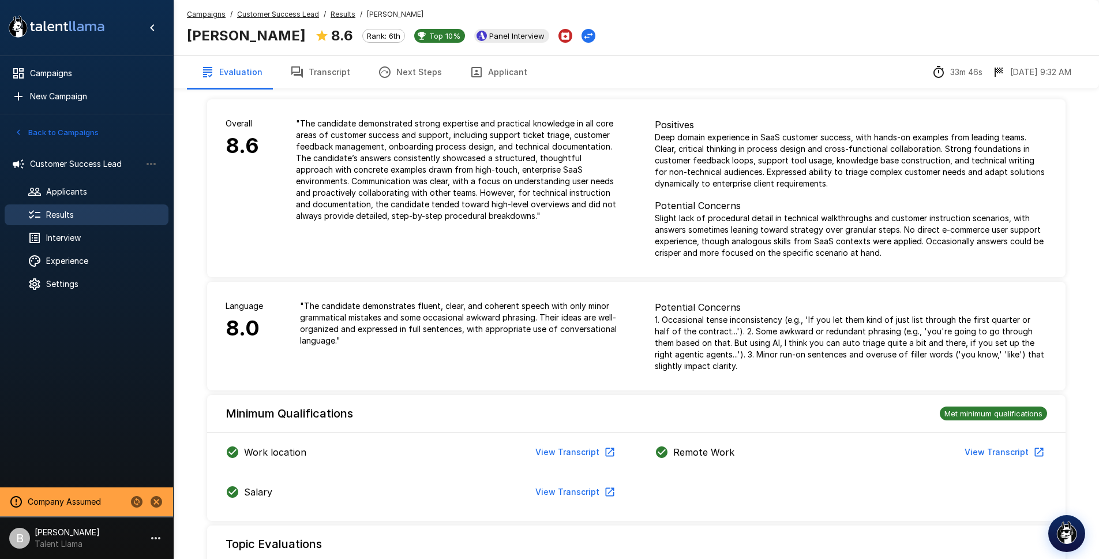
click at [317, 82] on button "Transcript" at bounding box center [320, 72] width 88 height 32
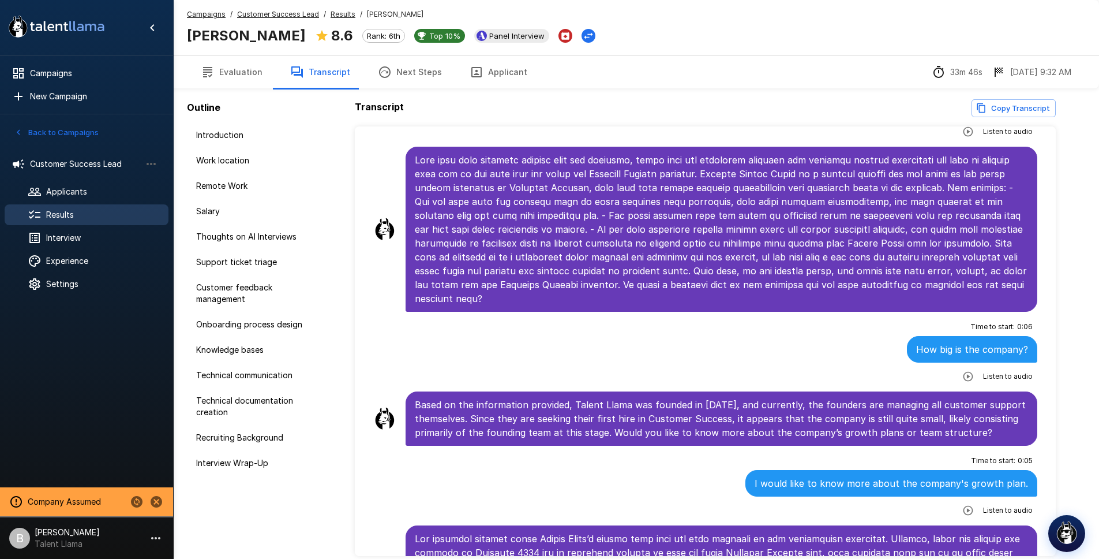
scroll to position [5568, 0]
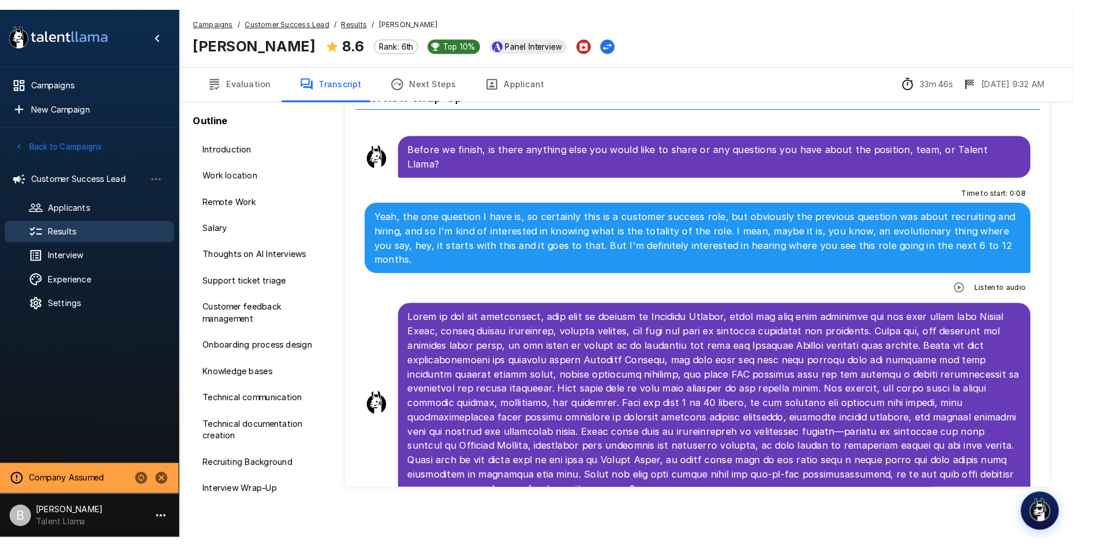
scroll to position [4623, 0]
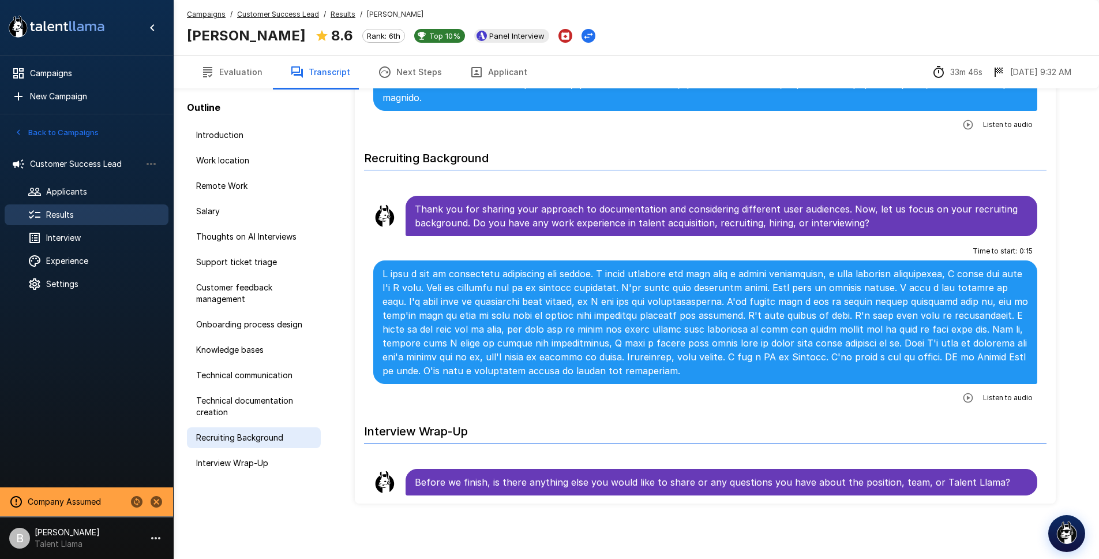
drag, startPoint x: 251, startPoint y: 437, endPoint x: 261, endPoint y: 436, distance: 9.9
click at [251, 437] on span "Recruiting Background" at bounding box center [253, 438] width 115 height 12
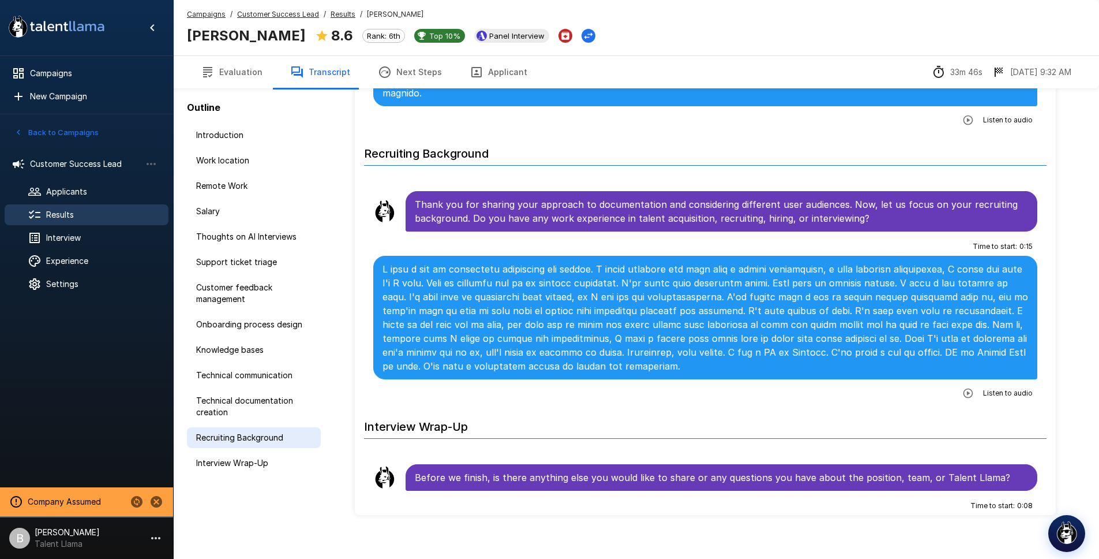
click at [256, 436] on span "Recruiting Background" at bounding box center [253, 438] width 115 height 12
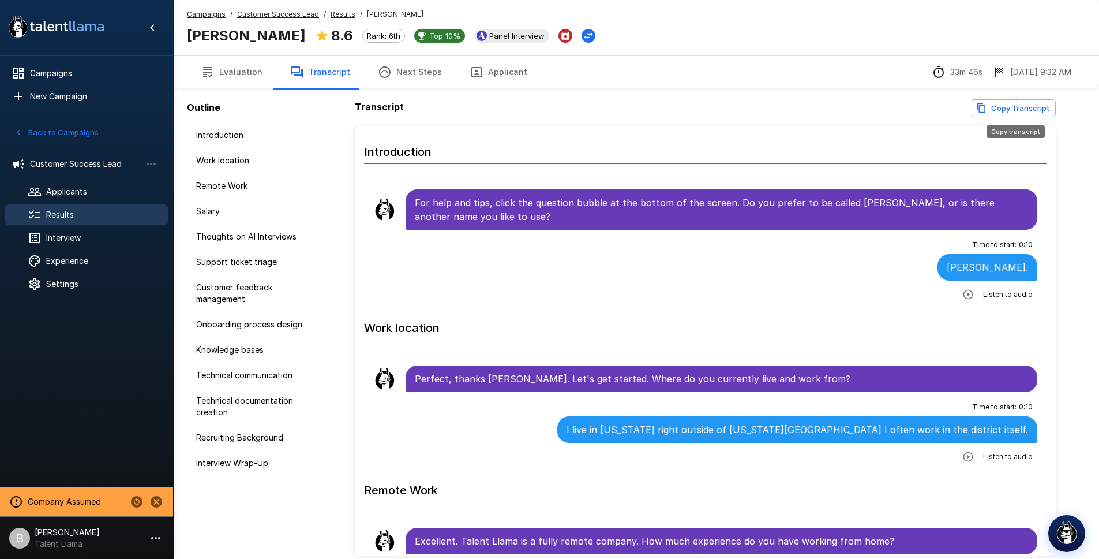
click at [997, 109] on button "Copy Transcript" at bounding box center [1014, 108] width 84 height 18
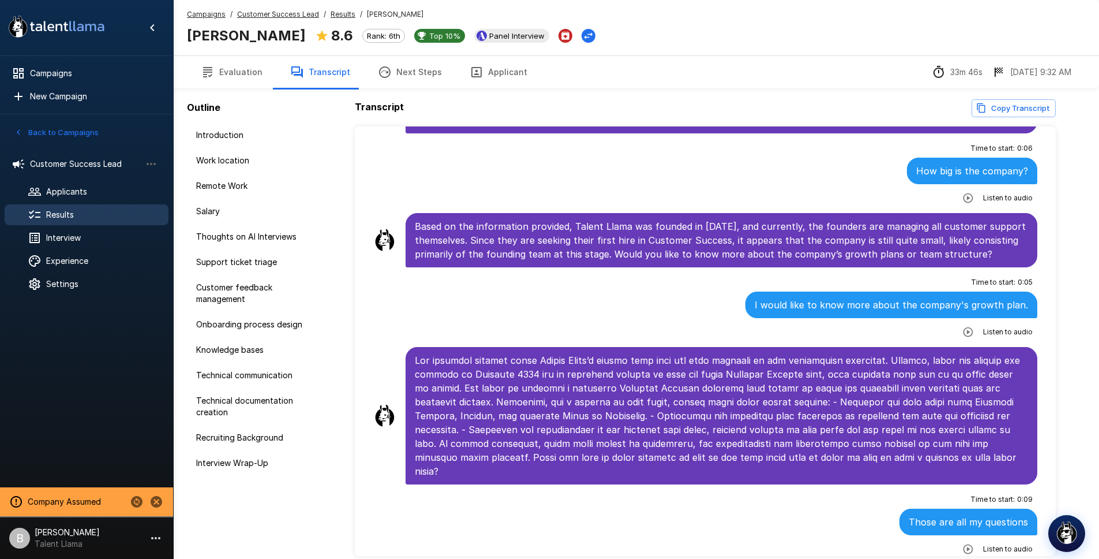
scroll to position [53, 0]
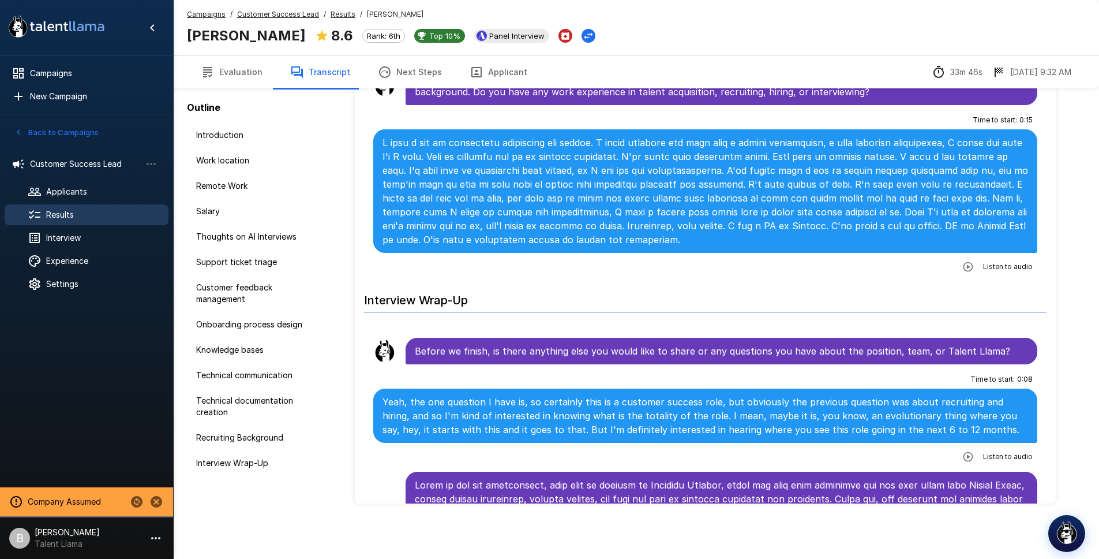
scroll to position [4611, 0]
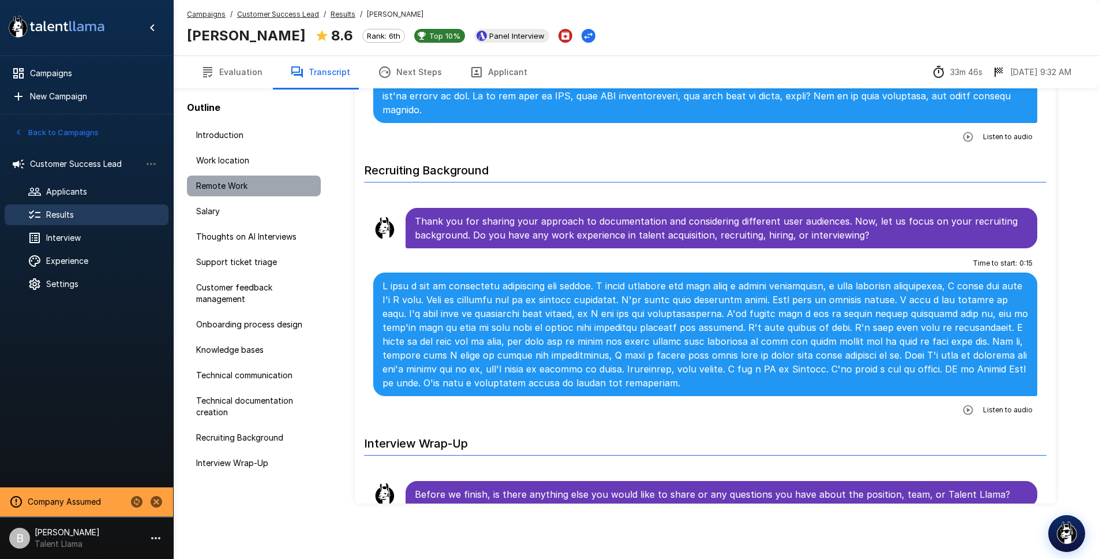
click at [241, 186] on span "Remote Work" at bounding box center [253, 186] width 115 height 12
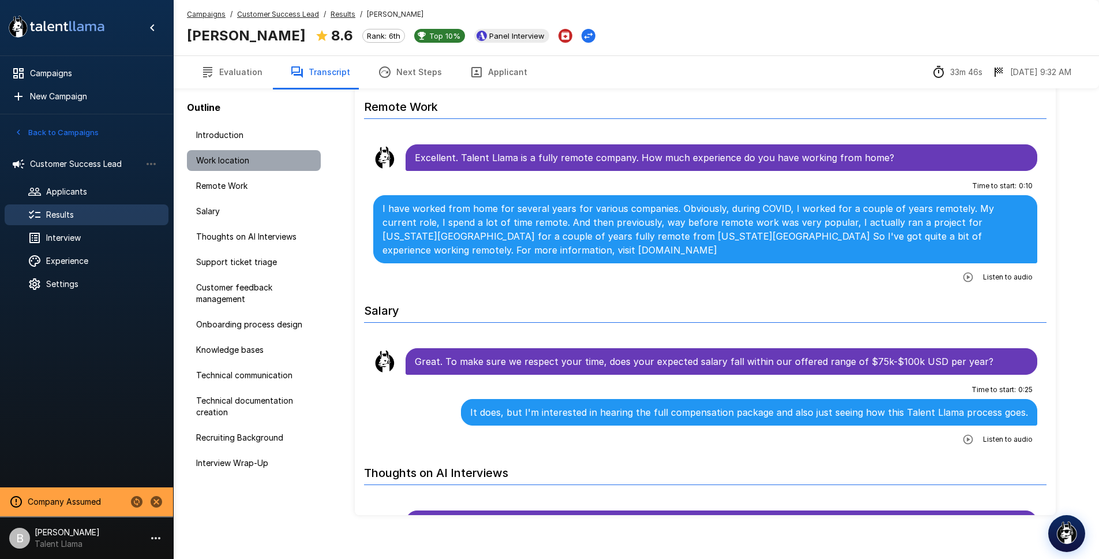
scroll to position [337, 0]
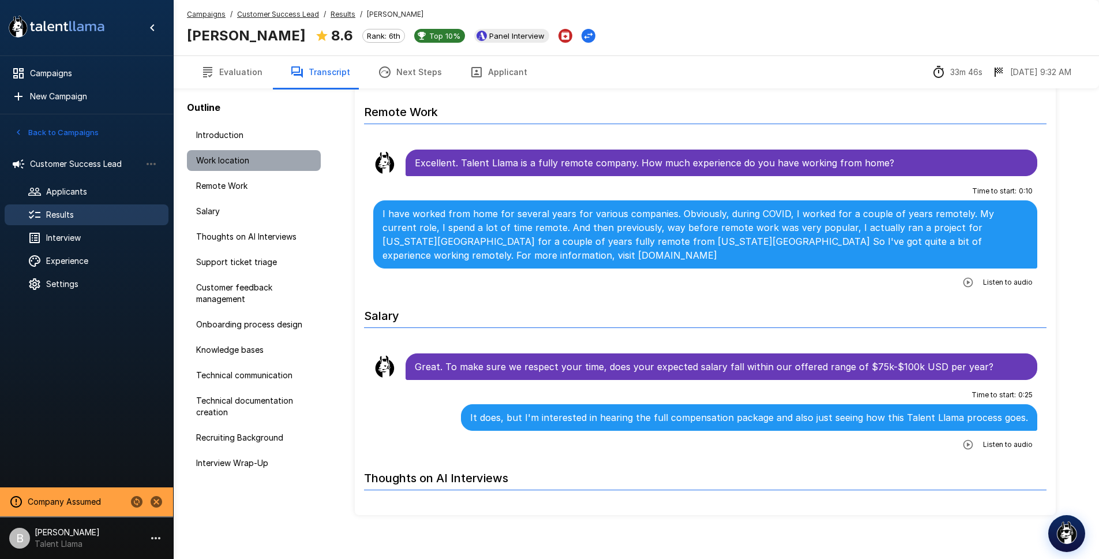
click at [275, 160] on span "Work location" at bounding box center [253, 161] width 115 height 12
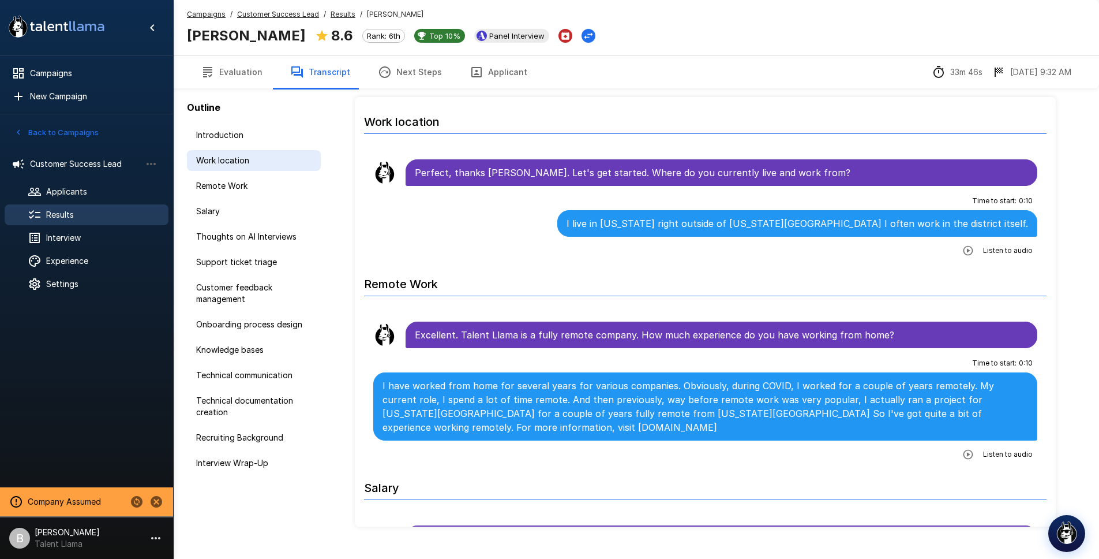
scroll to position [175, 0]
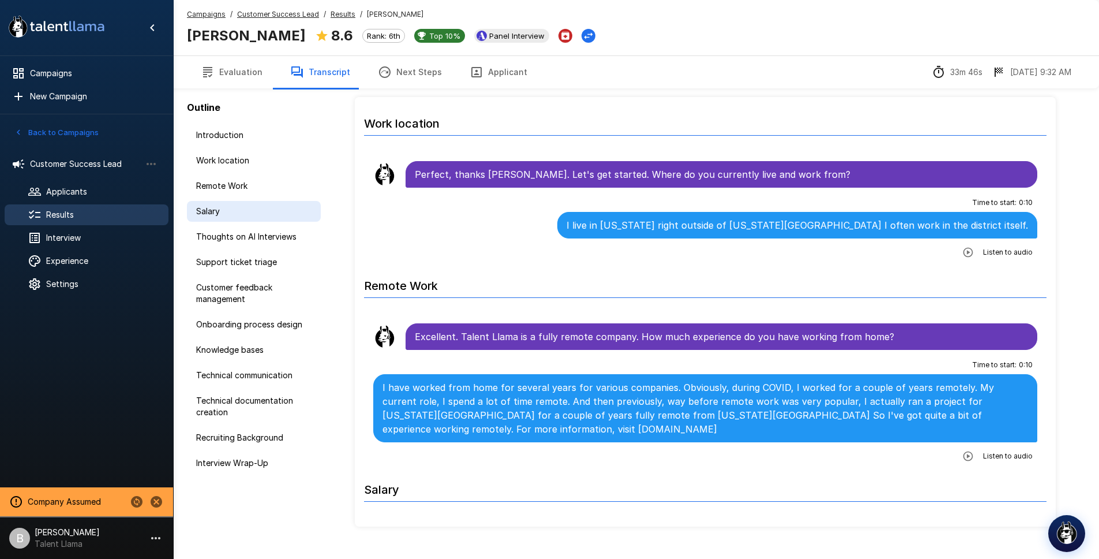
click at [262, 217] on div "Salary" at bounding box center [254, 211] width 134 height 21
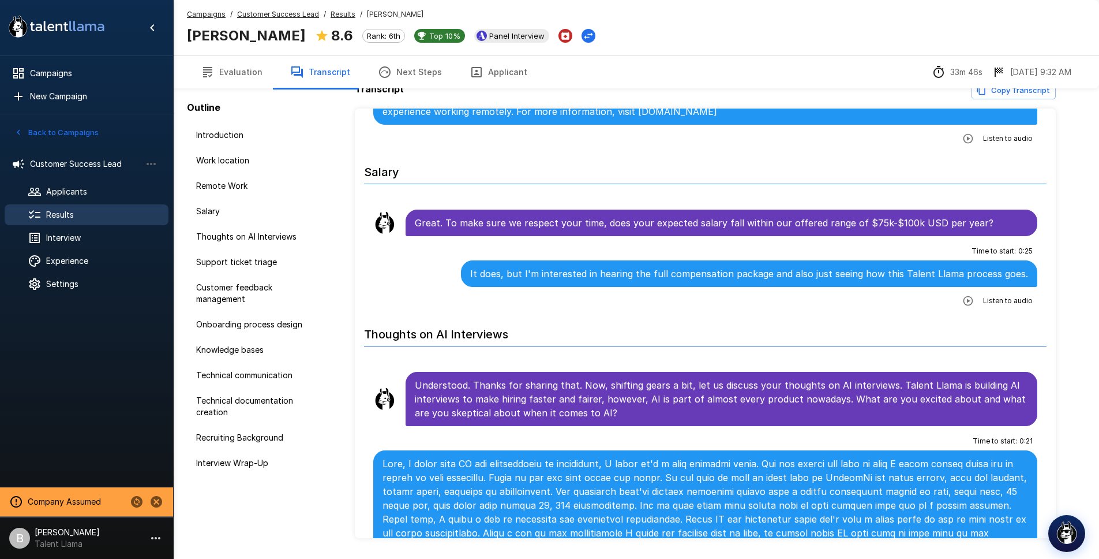
scroll to position [541, 0]
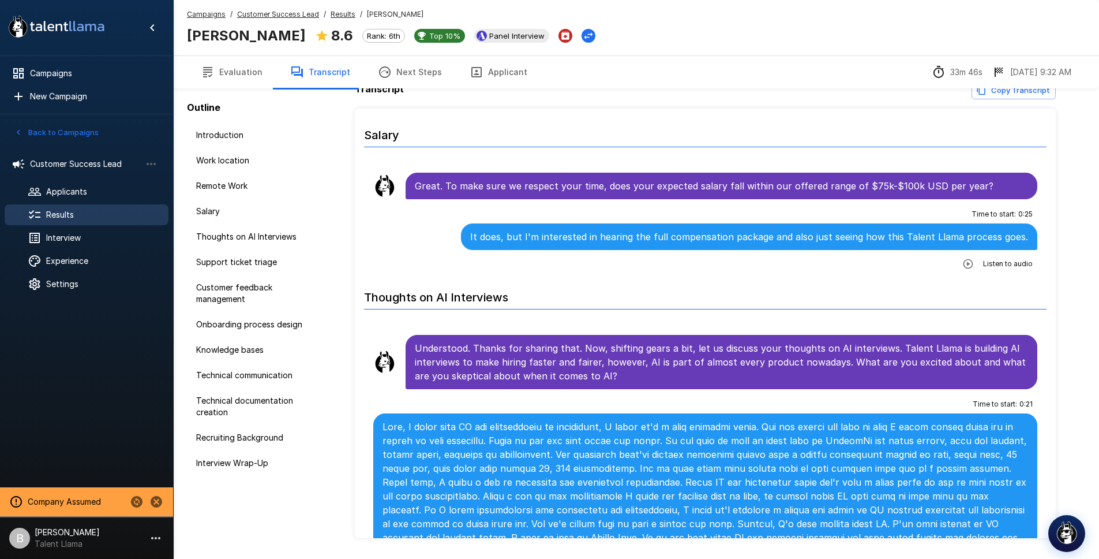
click at [249, 69] on button "Evaluation" at bounding box center [231, 72] width 89 height 32
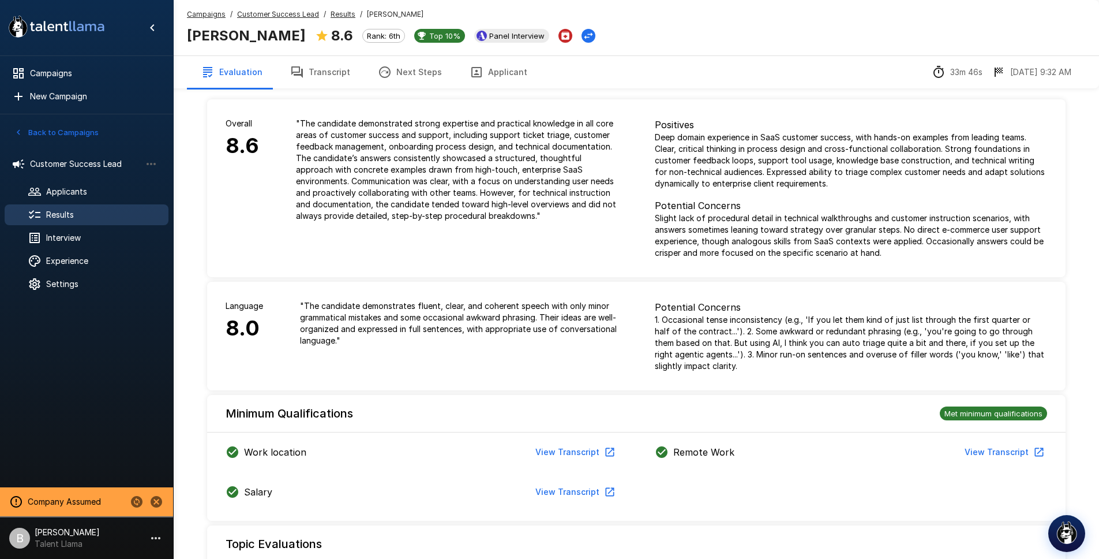
click at [326, 73] on button "Transcript" at bounding box center [320, 72] width 88 height 32
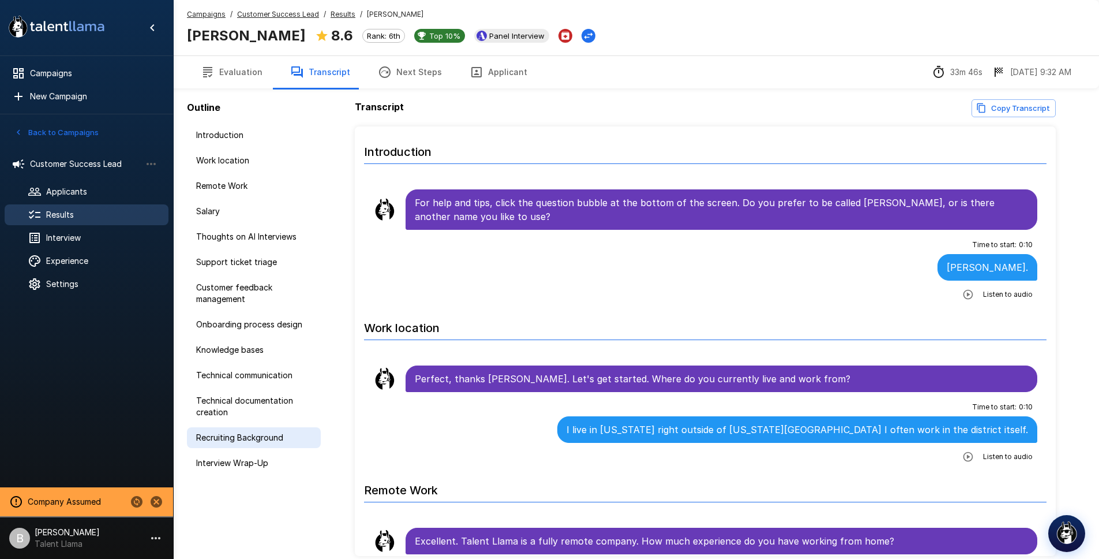
click at [243, 444] on div "Recruiting Background" at bounding box center [254, 437] width 134 height 21
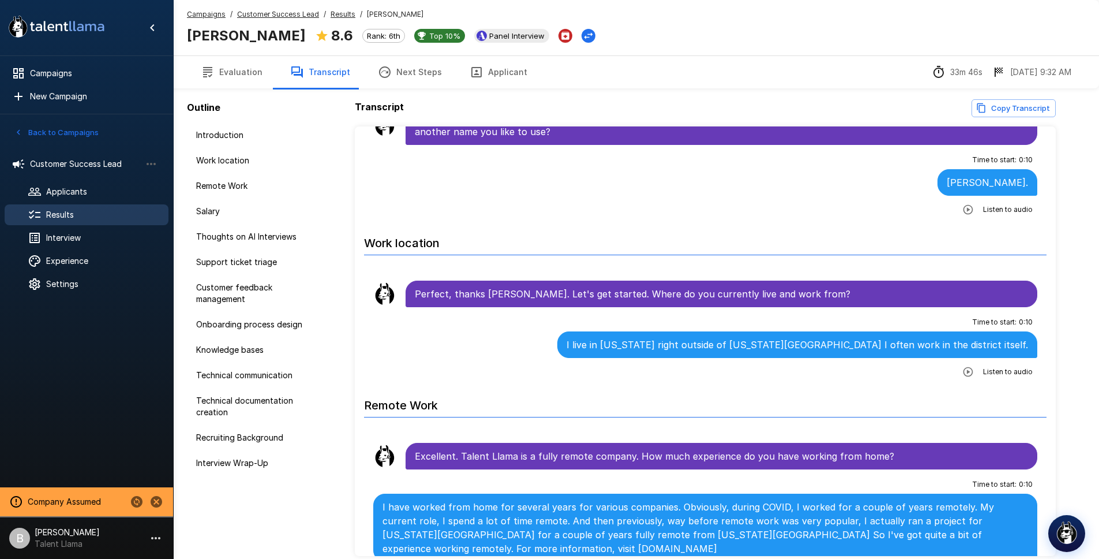
scroll to position [145, 0]
